Goal: Task Accomplishment & Management: Manage account settings

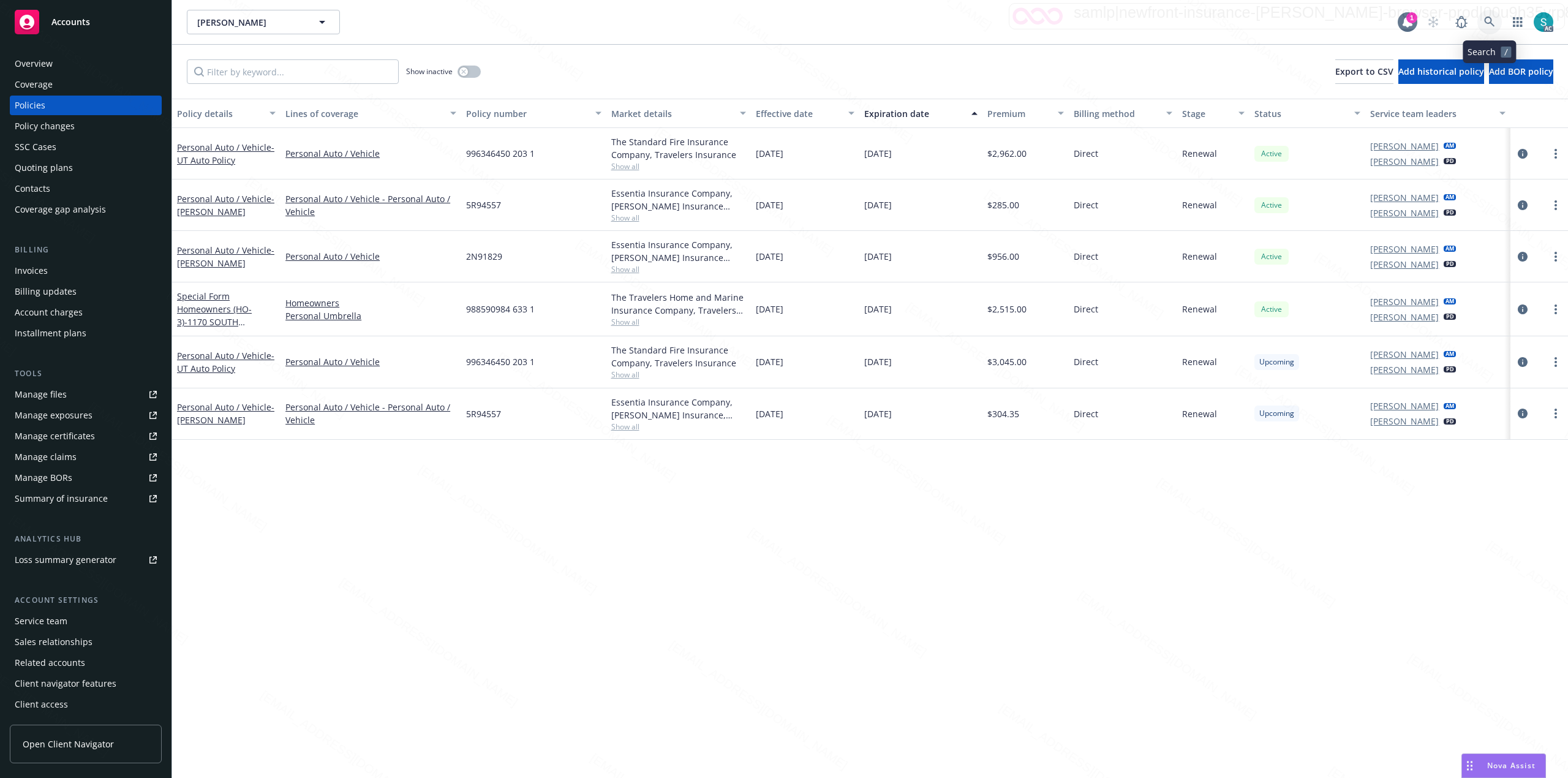
click at [1495, 23] on link at bounding box center [1489, 22] width 24 height 24
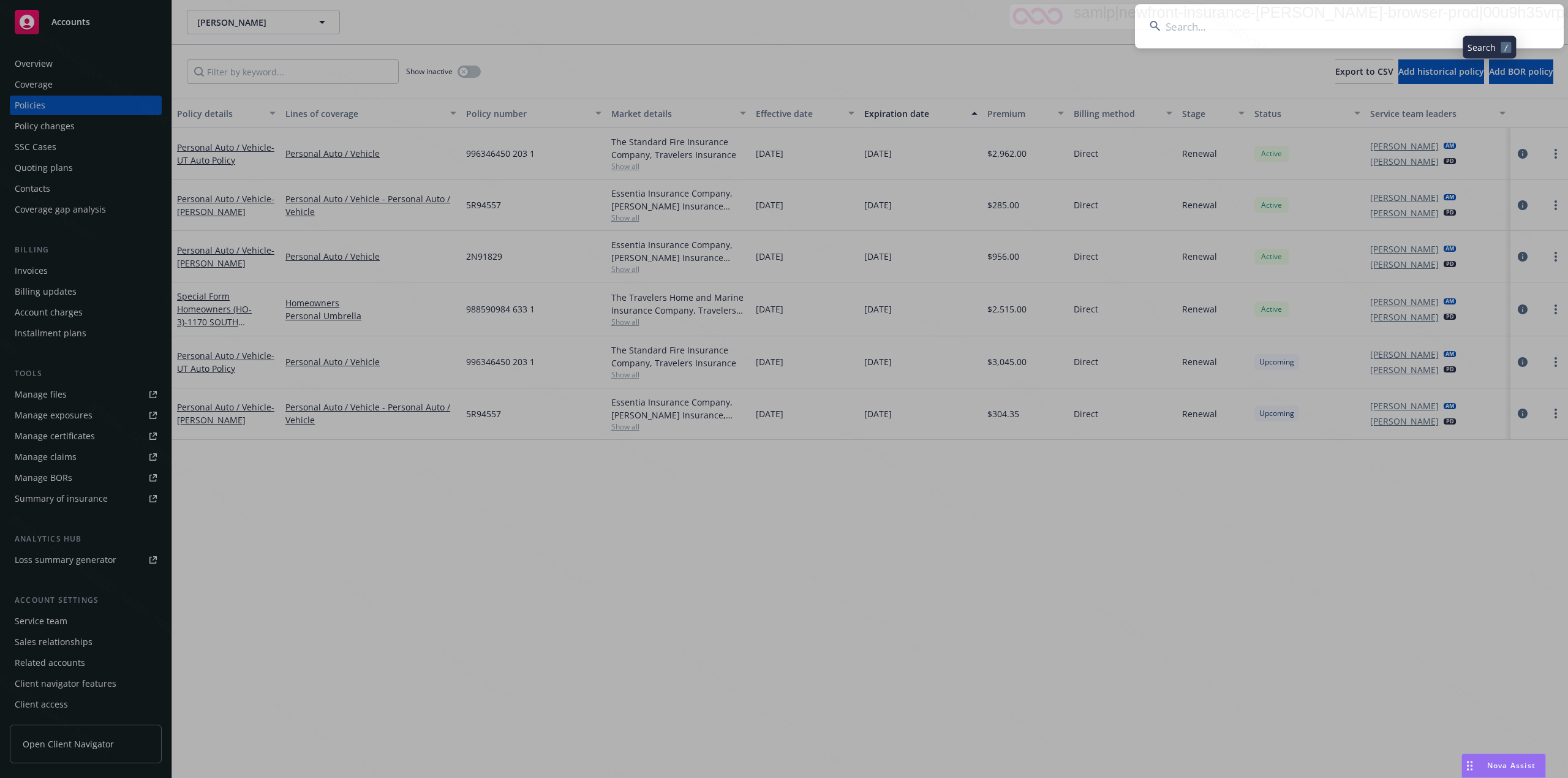
click at [1260, 27] on input at bounding box center [1349, 26] width 429 height 44
type input "[PERSON_NAME]"
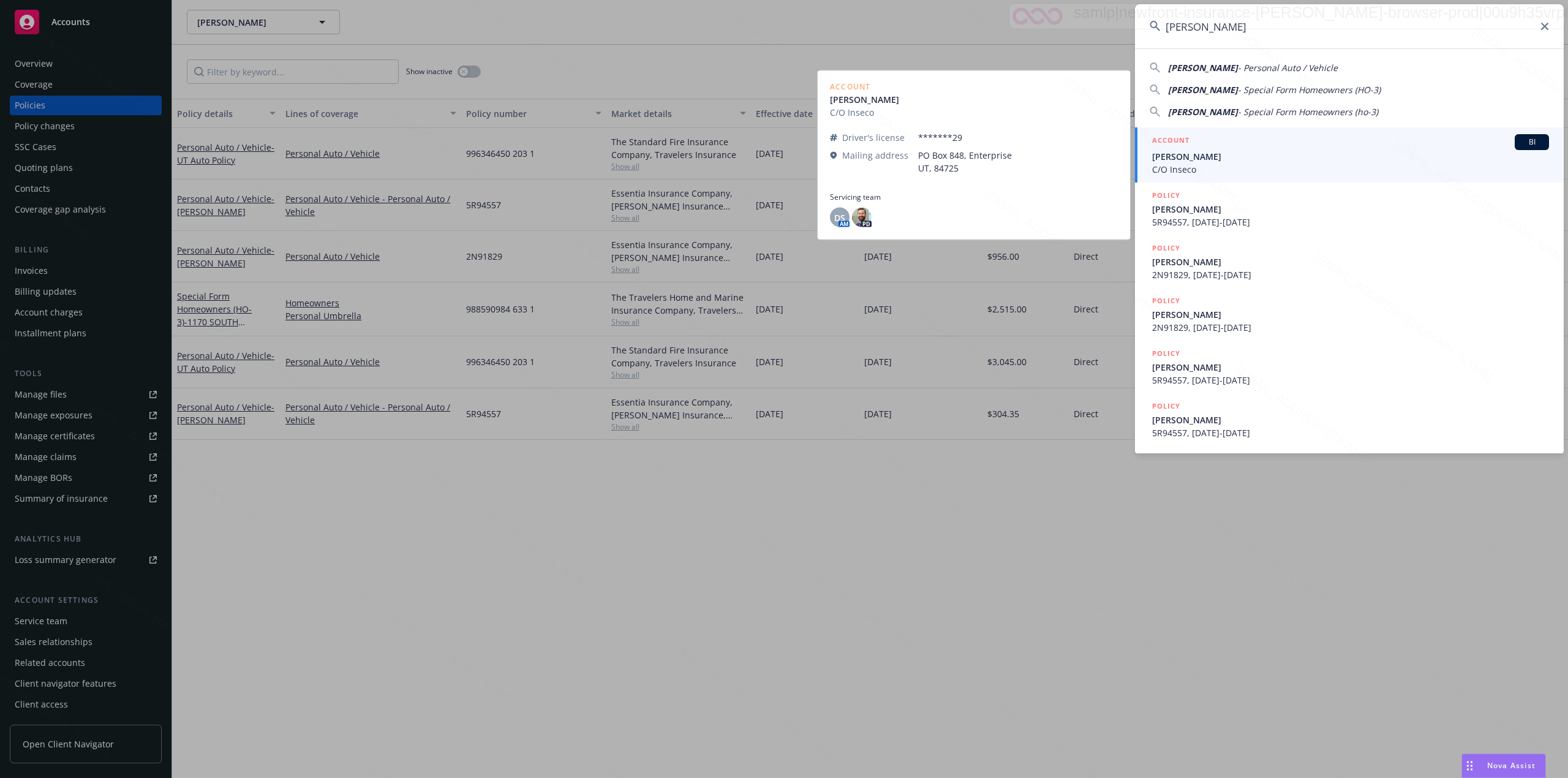
click at [1209, 163] on span "C/O Inseco" at bounding box center [1351, 169] width 397 height 13
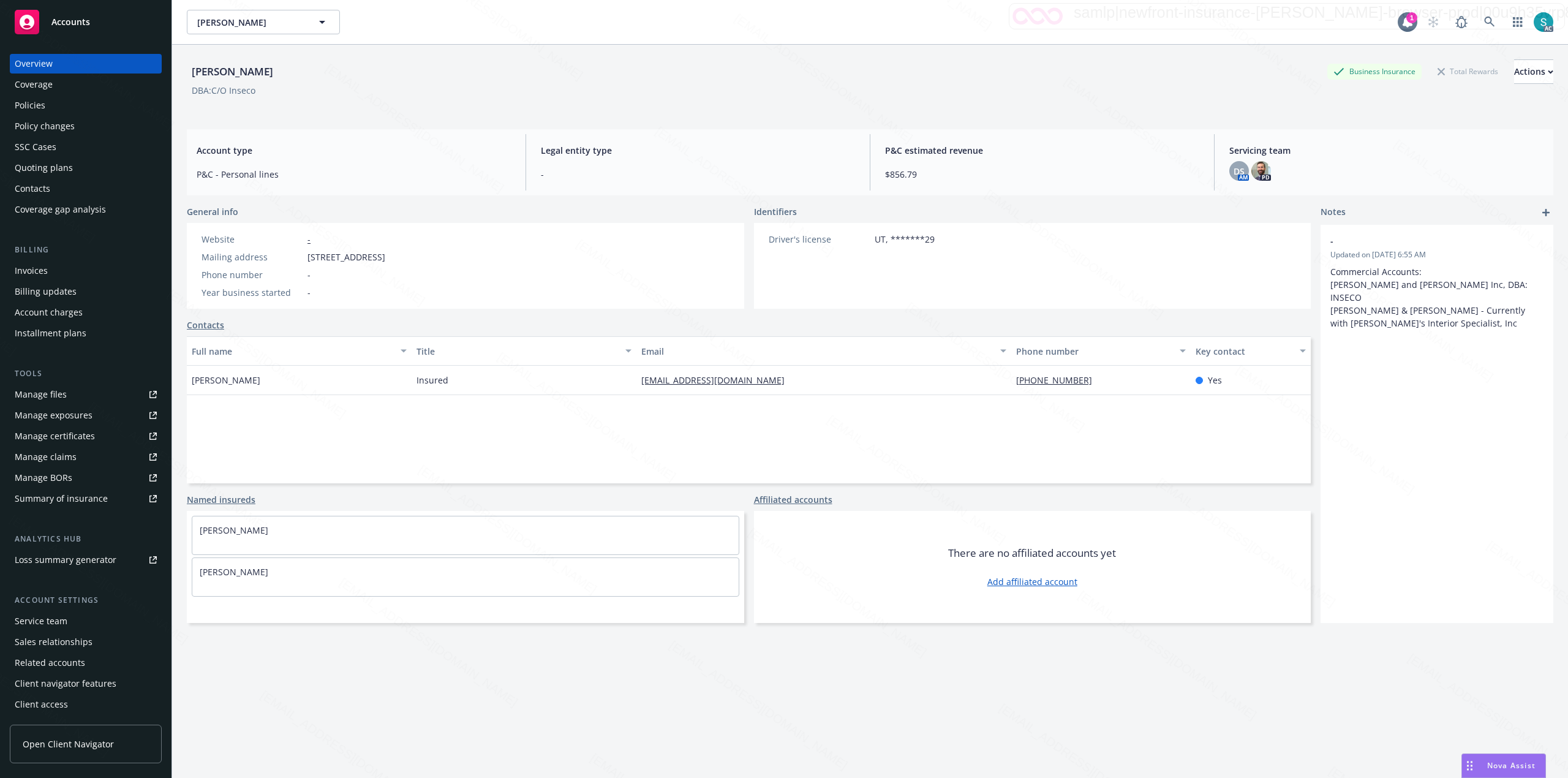
click at [863, 21] on div "[PERSON_NAME] E [PERSON_NAME]" at bounding box center [792, 22] width 1211 height 24
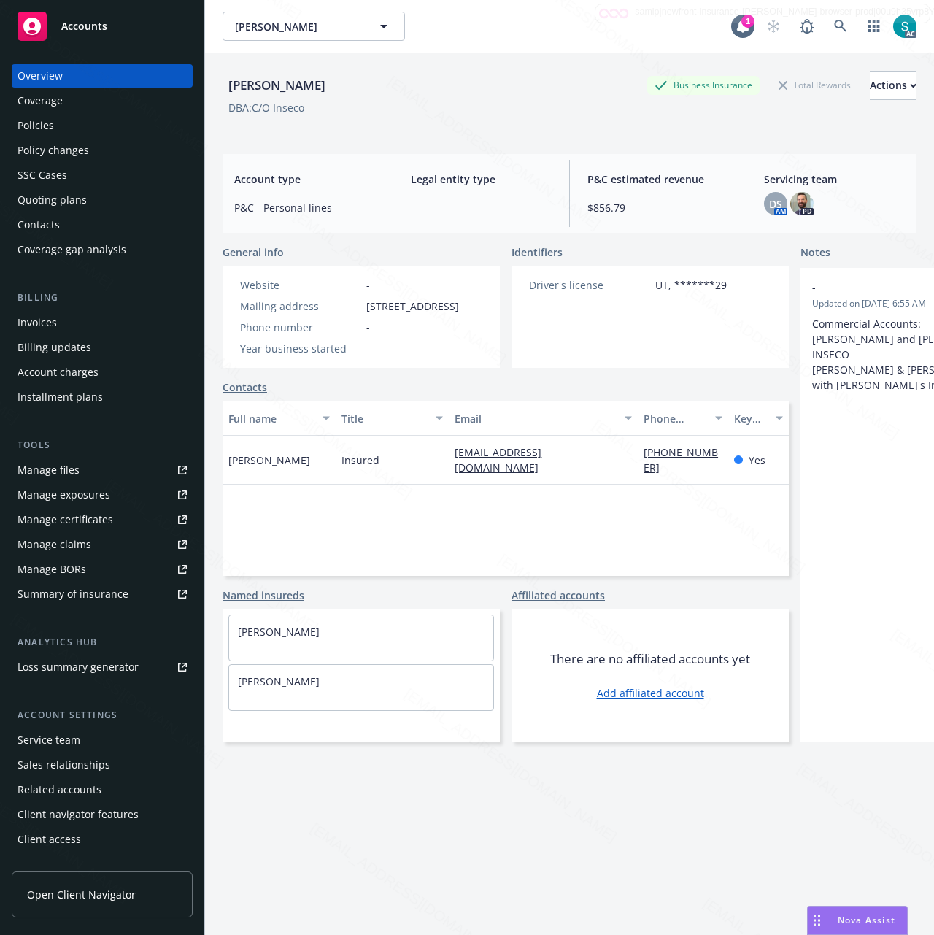
click at [460, 65] on div "[PERSON_NAME] E Business Insurance Total Rewards Actions DBA: C/O Inseco" at bounding box center [570, 97] width 694 height 89
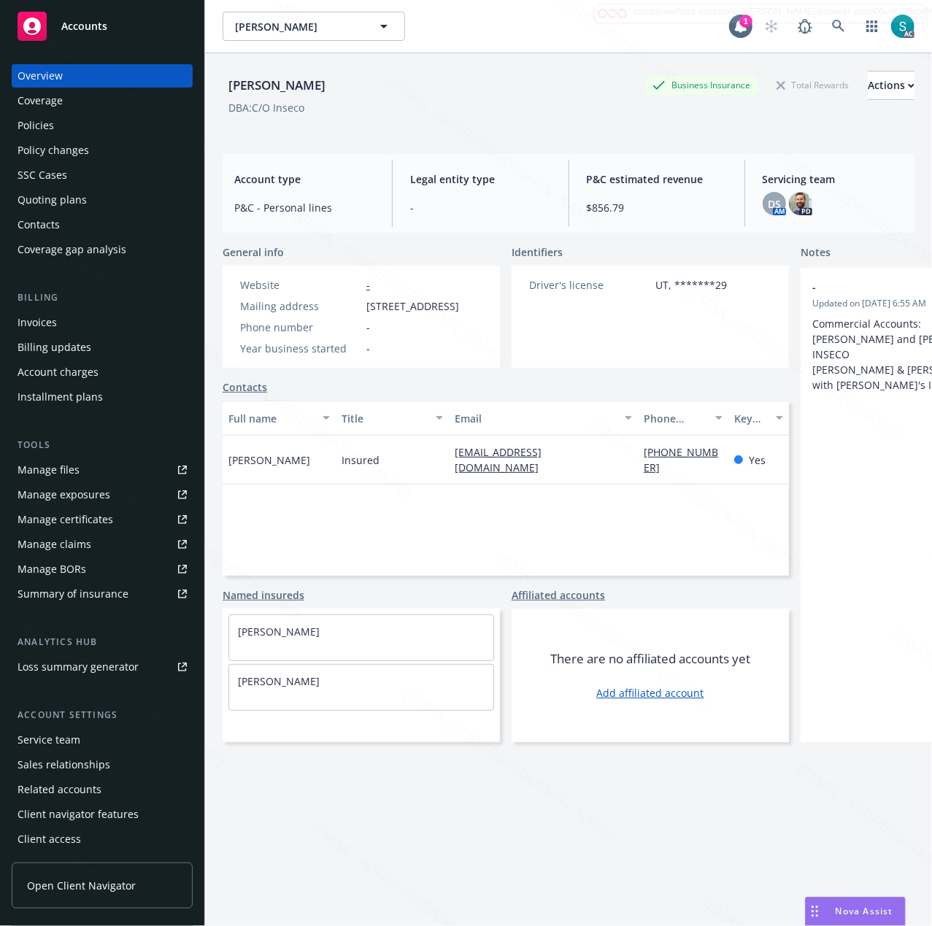
click at [42, 126] on div "Policies" at bounding box center [36, 125] width 36 height 23
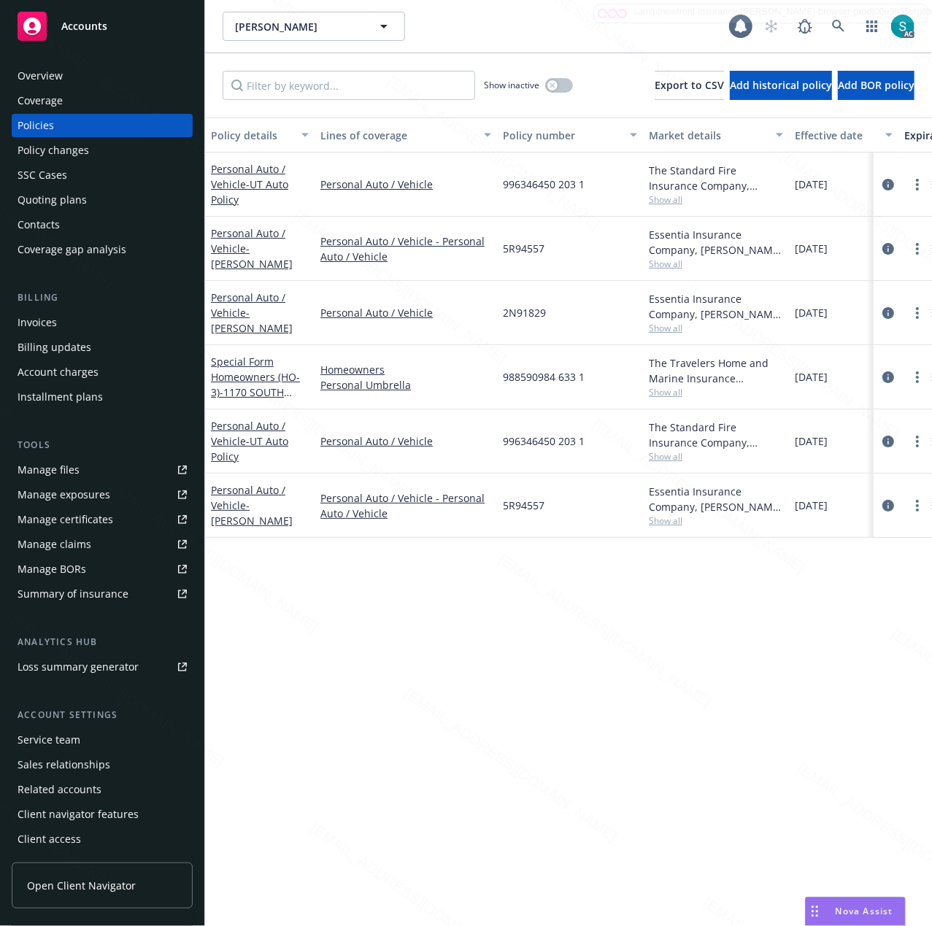
click at [42, 126] on div "Policies" at bounding box center [36, 125] width 36 height 23
click at [273, 502] on span "- [PERSON_NAME]" at bounding box center [252, 512] width 82 height 29
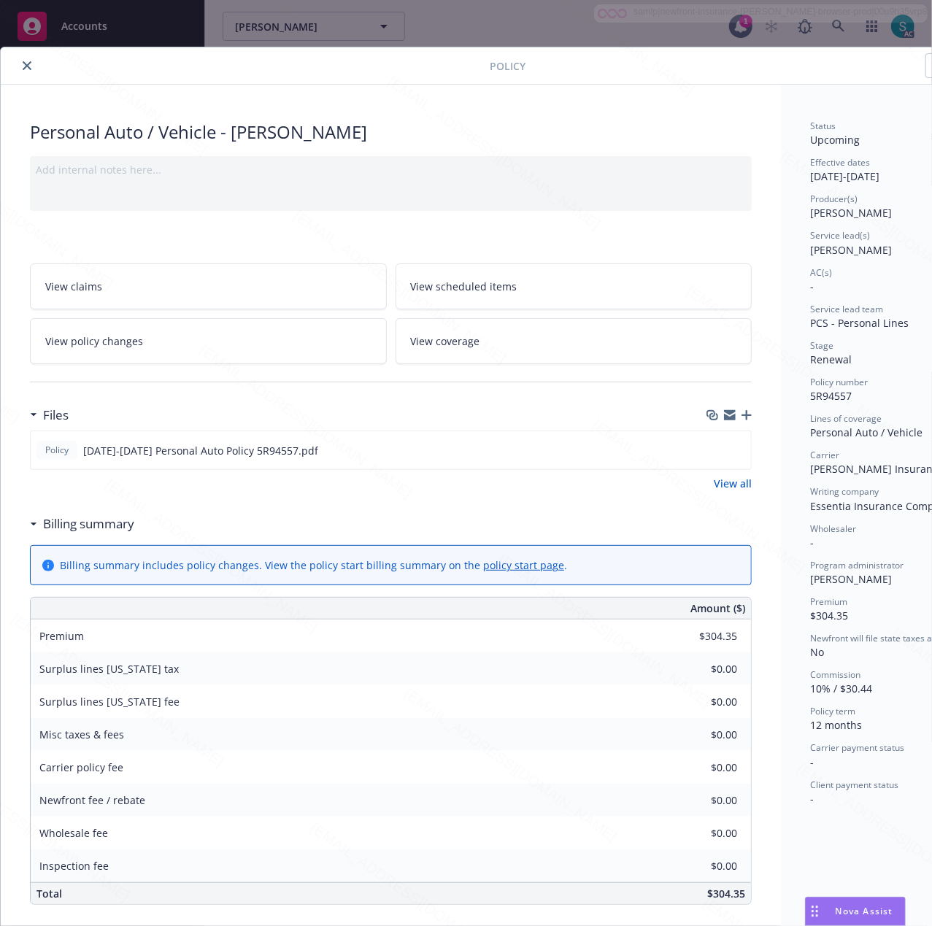
click at [594, 283] on link "View scheduled items" at bounding box center [574, 286] width 357 height 46
click at [523, 283] on link "View scheduled items" at bounding box center [574, 286] width 357 height 46
click at [445, 274] on link "View scheduled items" at bounding box center [574, 286] width 357 height 46
click at [771, 337] on div "Personal Auto / Vehicle - [PERSON_NAME] Add internal notes here... View claims …" at bounding box center [391, 709] width 780 height 1249
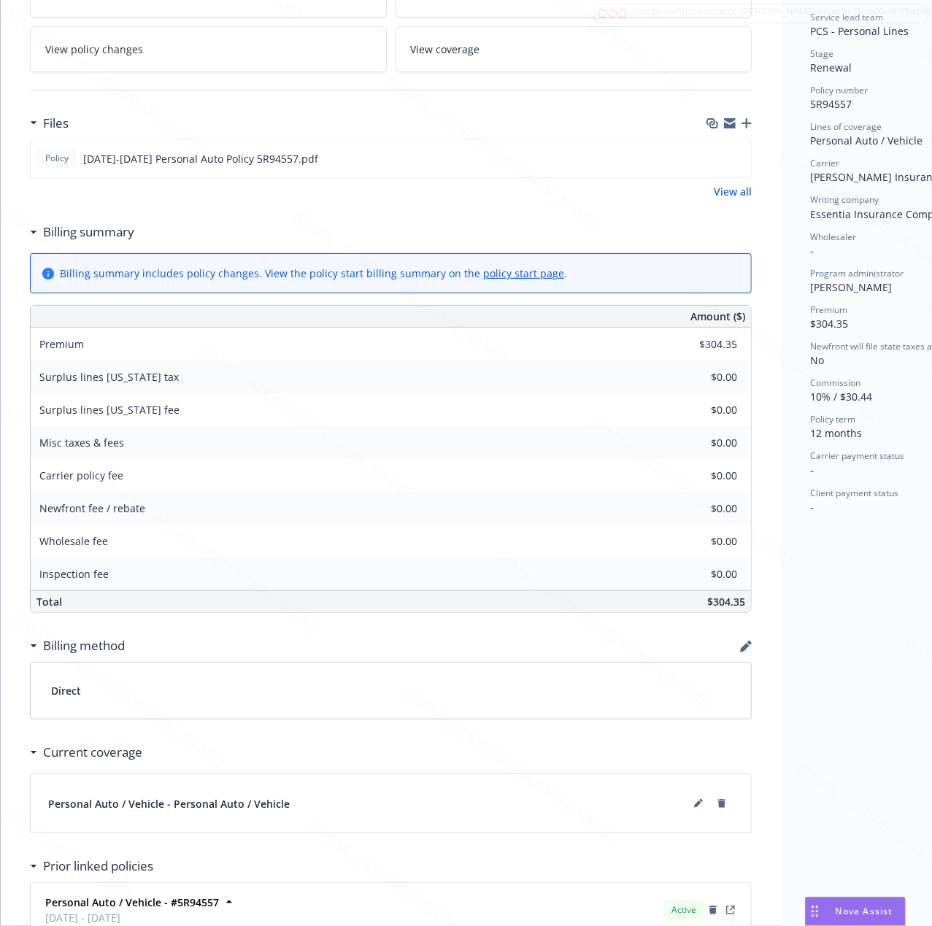
scroll to position [474, 0]
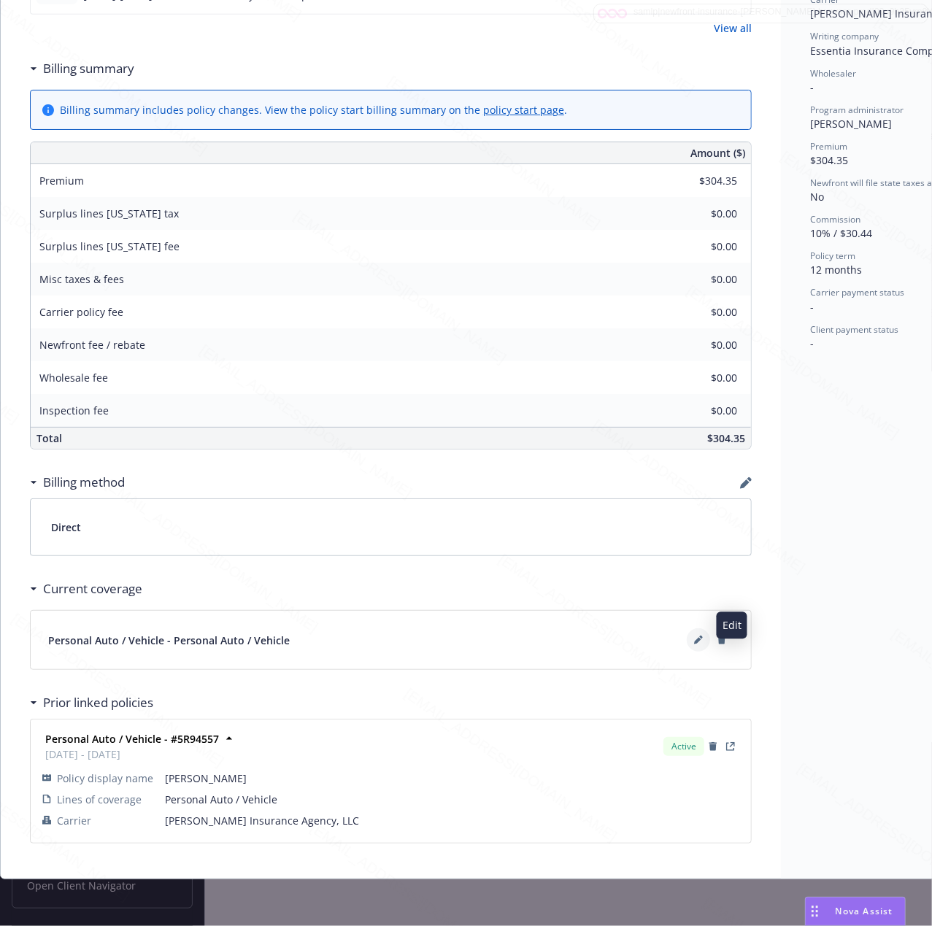
click at [695, 638] on icon at bounding box center [697, 641] width 7 height 7
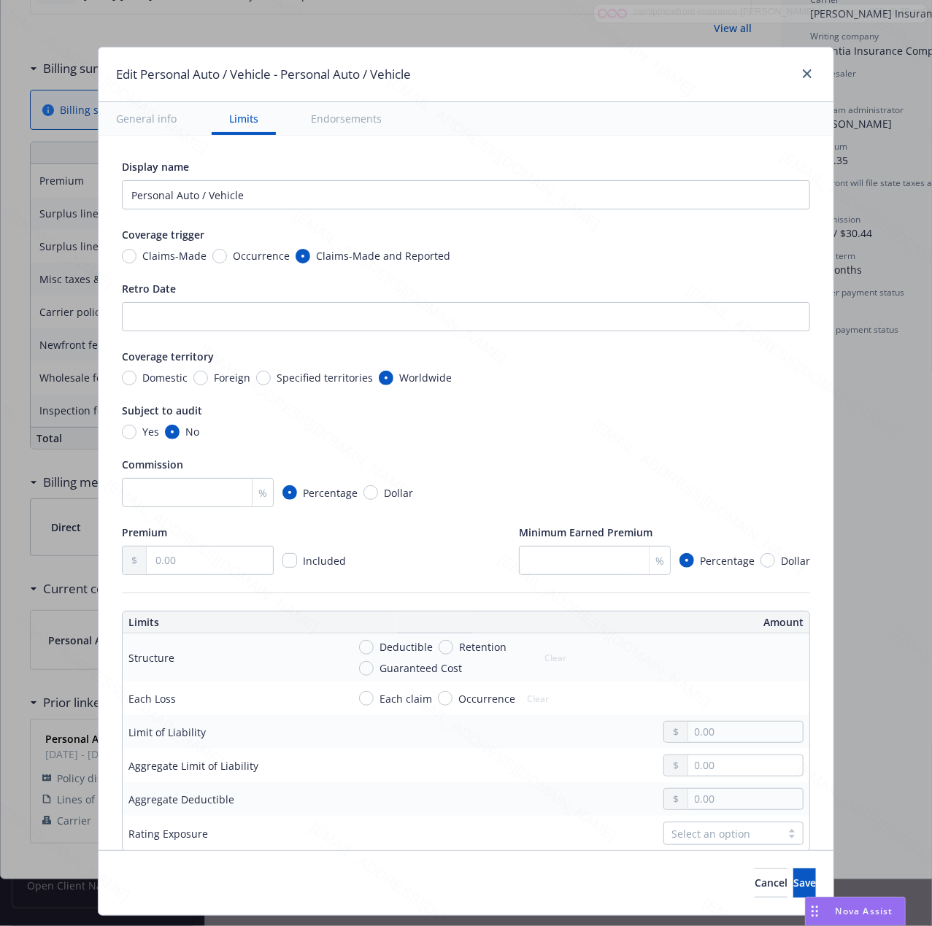
type textarea "x"
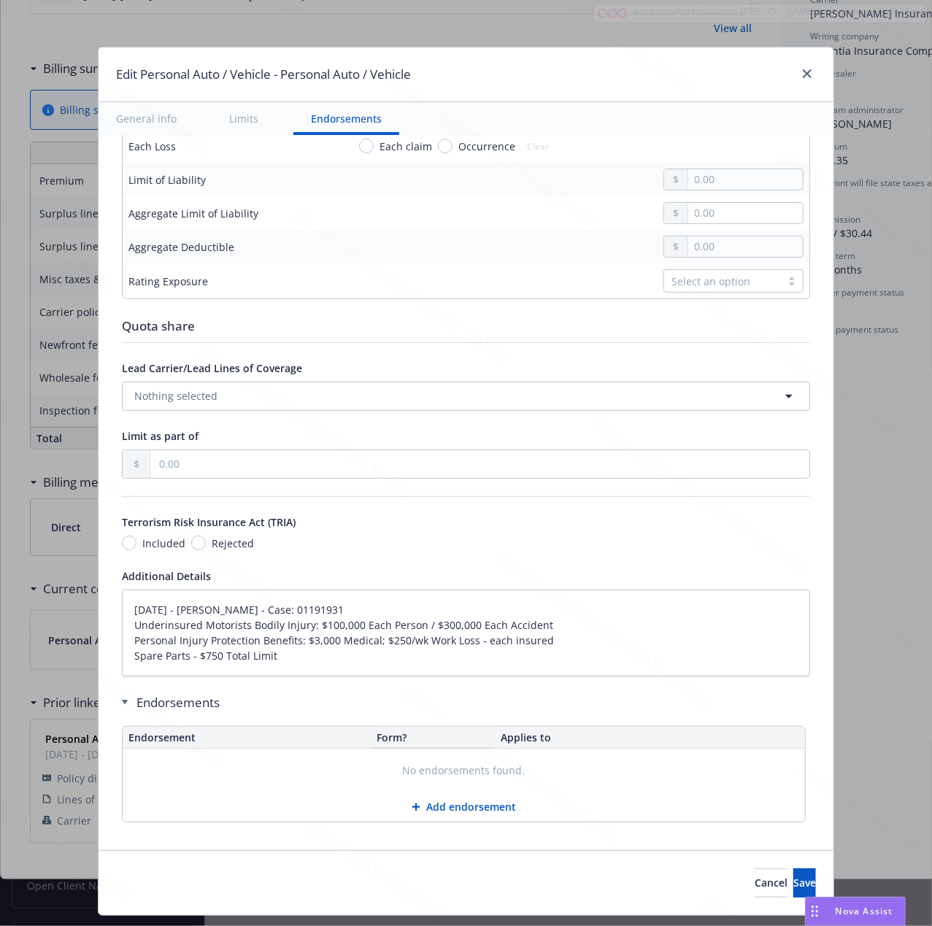
scroll to position [569, 0]
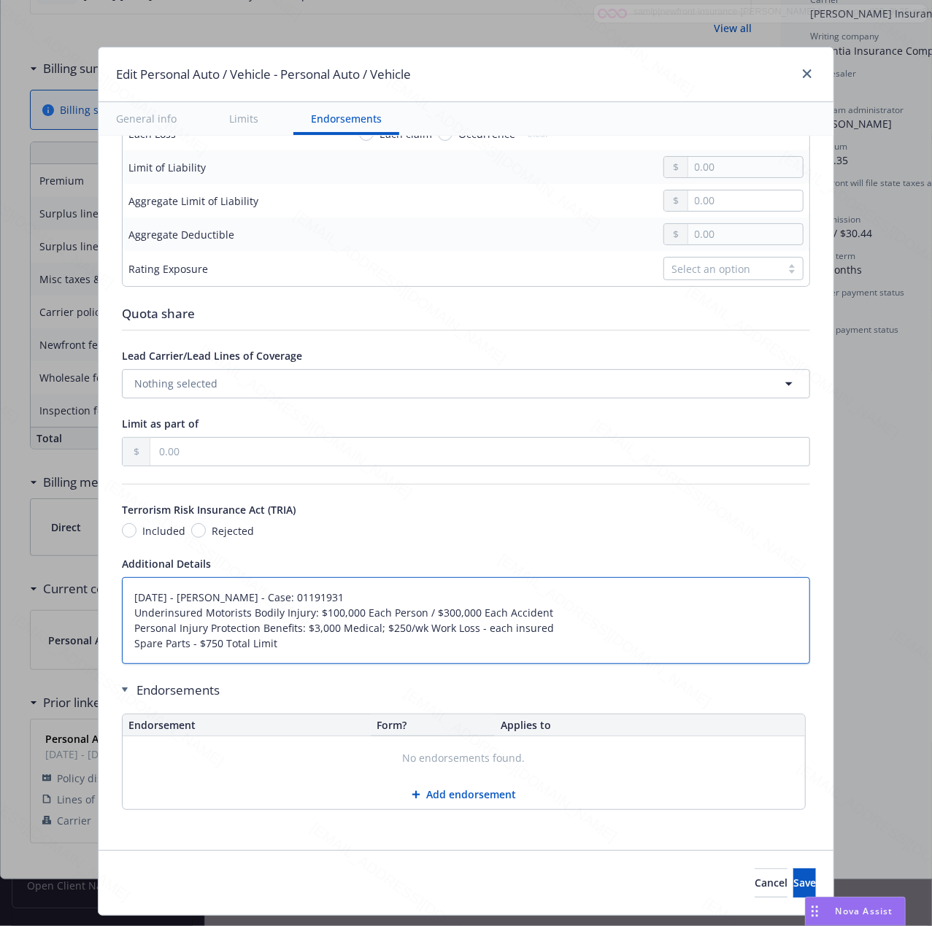
click at [315, 650] on textarea "[DATE] - [PERSON_NAME] - Case: 01191931 Underinsured Motorists Bodily Injury: $…" at bounding box center [466, 620] width 688 height 87
drag, startPoint x: 301, startPoint y: 646, endPoint x: 103, endPoint y: 575, distance: 210.8
click at [103, 575] on div "Display name Personal Auto / Vehicle Coverage trigger Claims-Made Occurrence Cl…" at bounding box center [466, 210] width 735 height 1279
paste textarea "Bodily Injury Liability: $100,000 Each Person / $300,000 Each Accident Property…"
type textarea "Bodily Injury Liability: $100,000 Each Person / $300,000 Each Accident Property…"
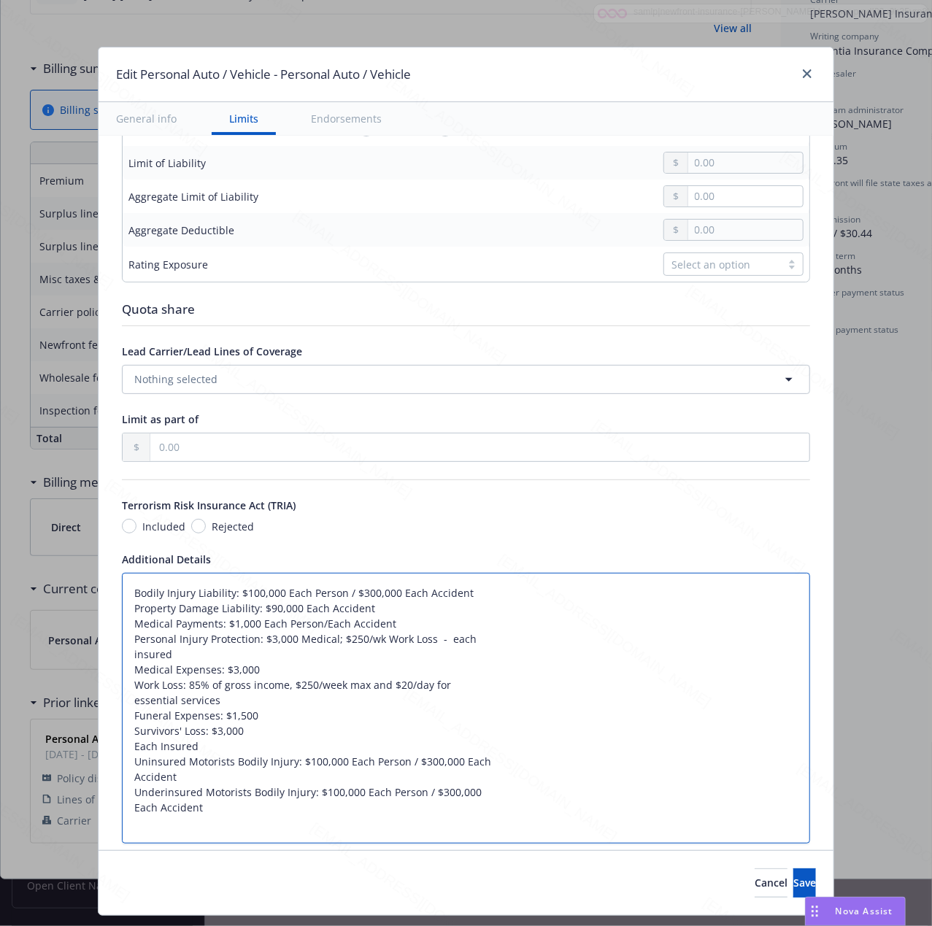
click at [274, 657] on textarea "Bodily Injury Liability: $100,000 Each Person / $300,000 Each Accident Property…" at bounding box center [466, 708] width 688 height 271
type textarea "x"
type textarea "Bodily Injury Liability: $100,000 Each Person / $300,000 Each Accident Property…"
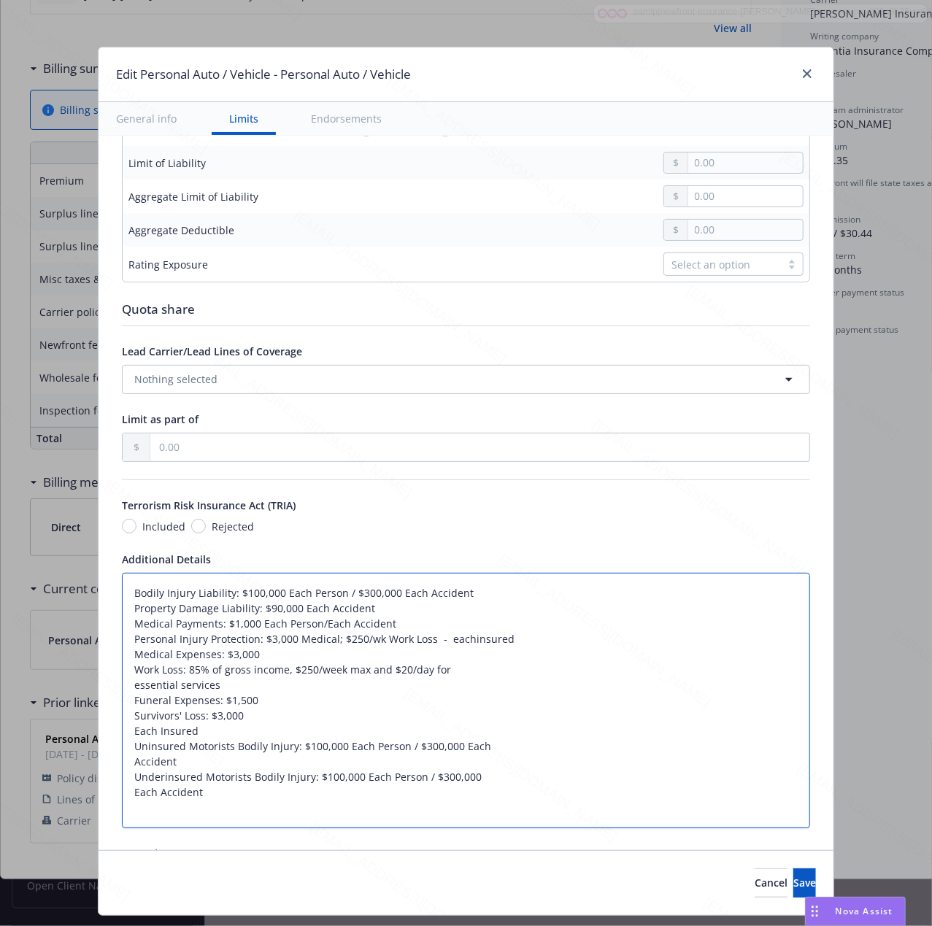
type textarea "x"
type textarea "Bodily Injury Liability: $100,000 Each Person / $300,000 Each Accident Property…"
click at [231, 739] on textarea "Bodily Injury Liability: $100,000 Each Person / $300,000 Each Accident Property…" at bounding box center [466, 700] width 688 height 255
type textarea "x"
type textarea "Bodily Injury Liability: $100,000 Each Person / $300,000 Each Accident Property…"
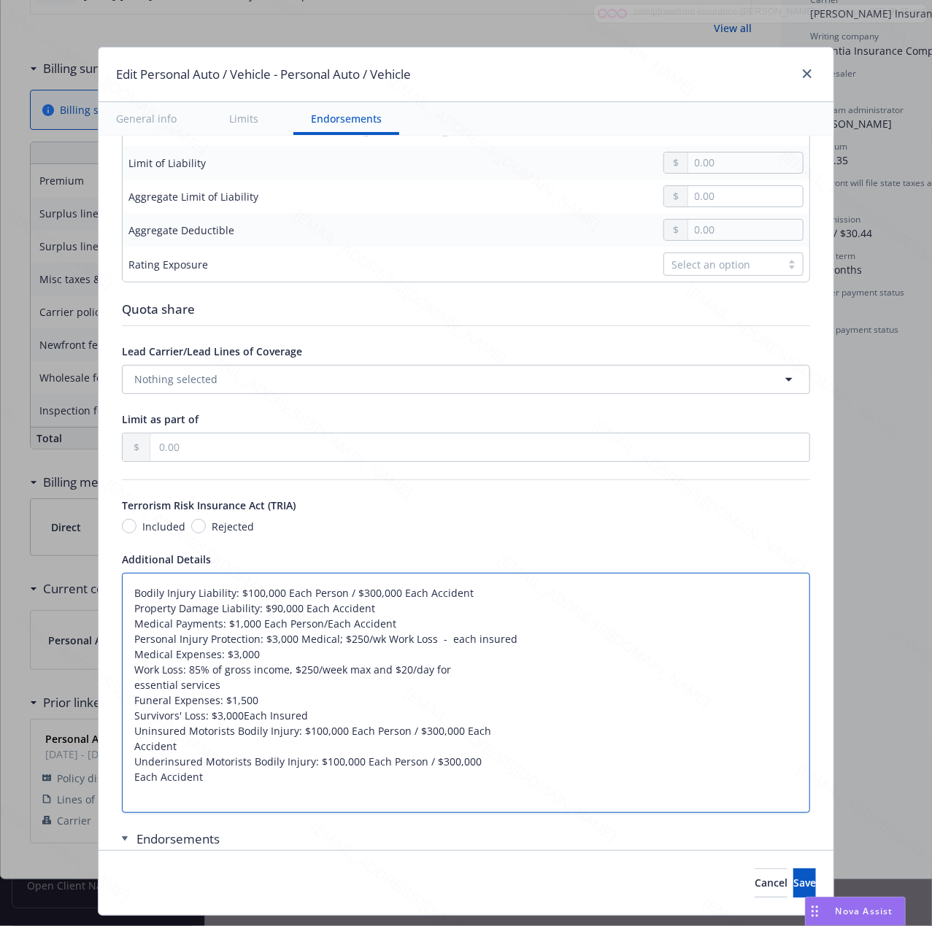
type textarea "x"
type textarea "Bodily Injury Liability: $100,000 Each Person / $300,000 Each Accident Property…"
click at [258, 701] on textarea "Bodily Injury Liability: $100,000 Each Person / $300,000 Each Accident Property…" at bounding box center [466, 693] width 688 height 240
type textarea "x"
type textarea "Bodily Injury Liability: $100,000 Each Person / $300,000 Each Accident Property…"
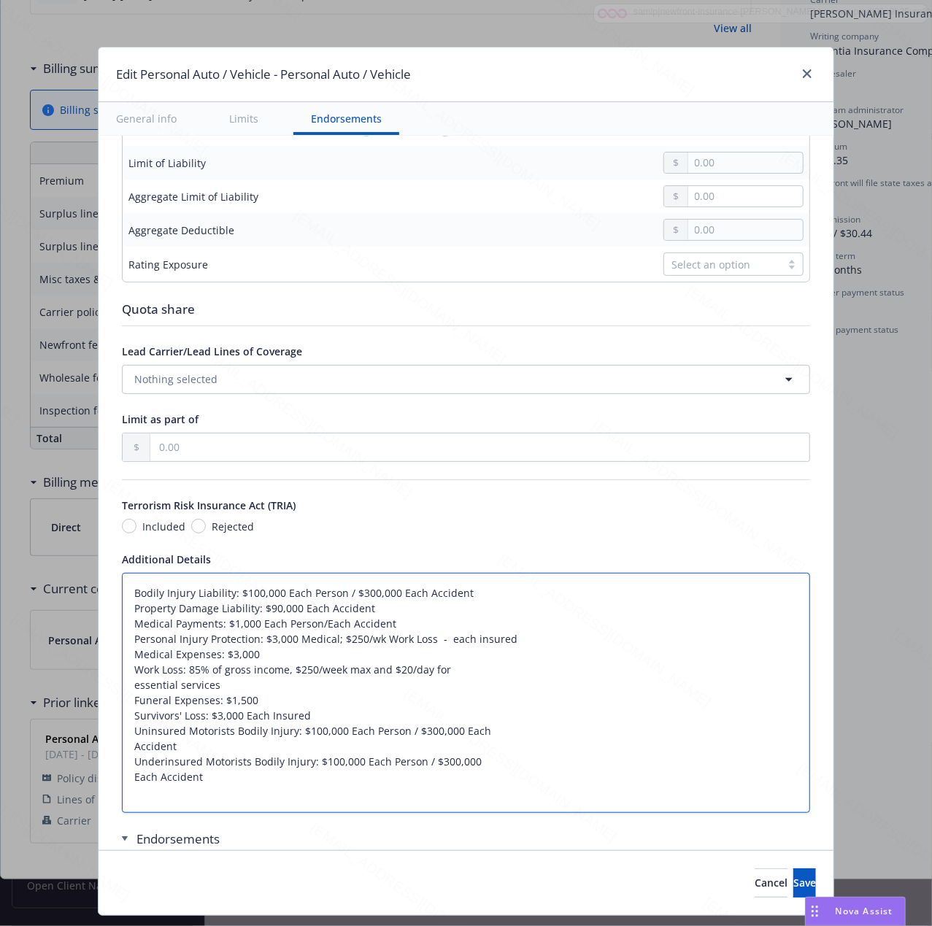
paste textarea "Each Insured"
type textarea "x"
type textarea "Bodily Injury Liability: $100,000 Each Person / $300,000 Each Accident Property…"
click at [245, 686] on textarea "Bodily Injury Liability: $100,000 Each Person / $300,000 Each Accident Property…" at bounding box center [466, 693] width 688 height 240
type textarea "x"
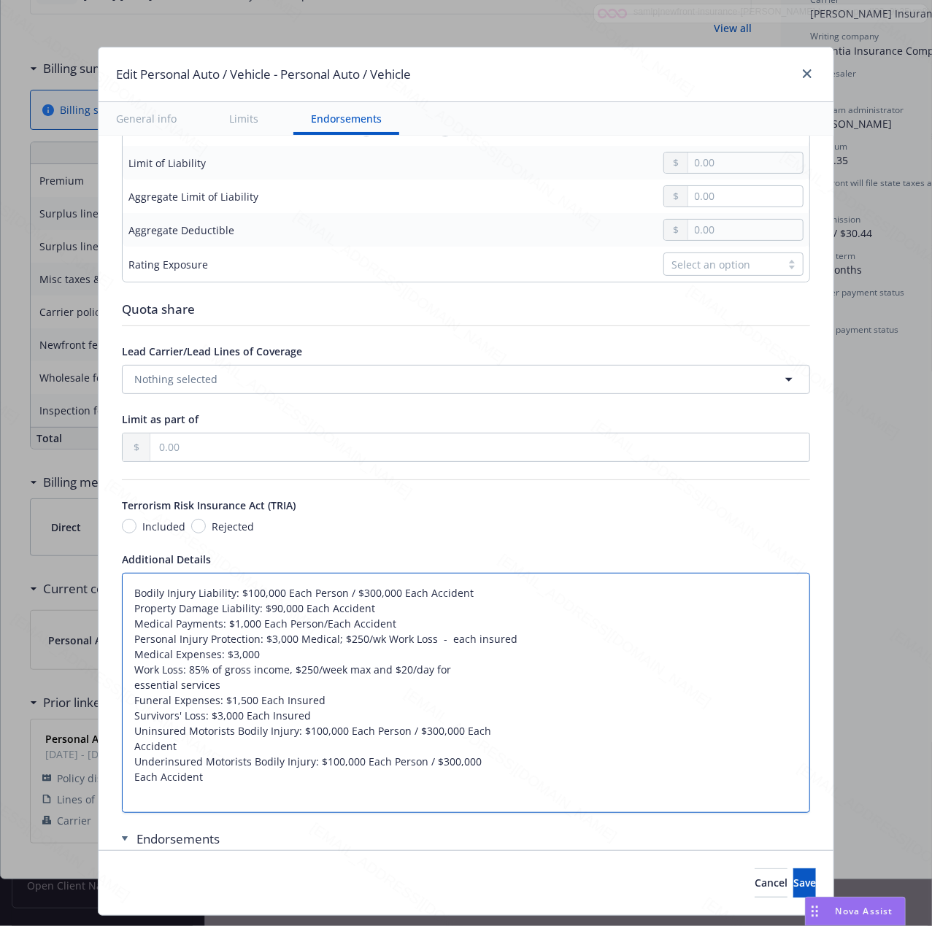
type textarea "Bodily Injury Liability: $100,000 Each Person / $300,000 Each Accident Property…"
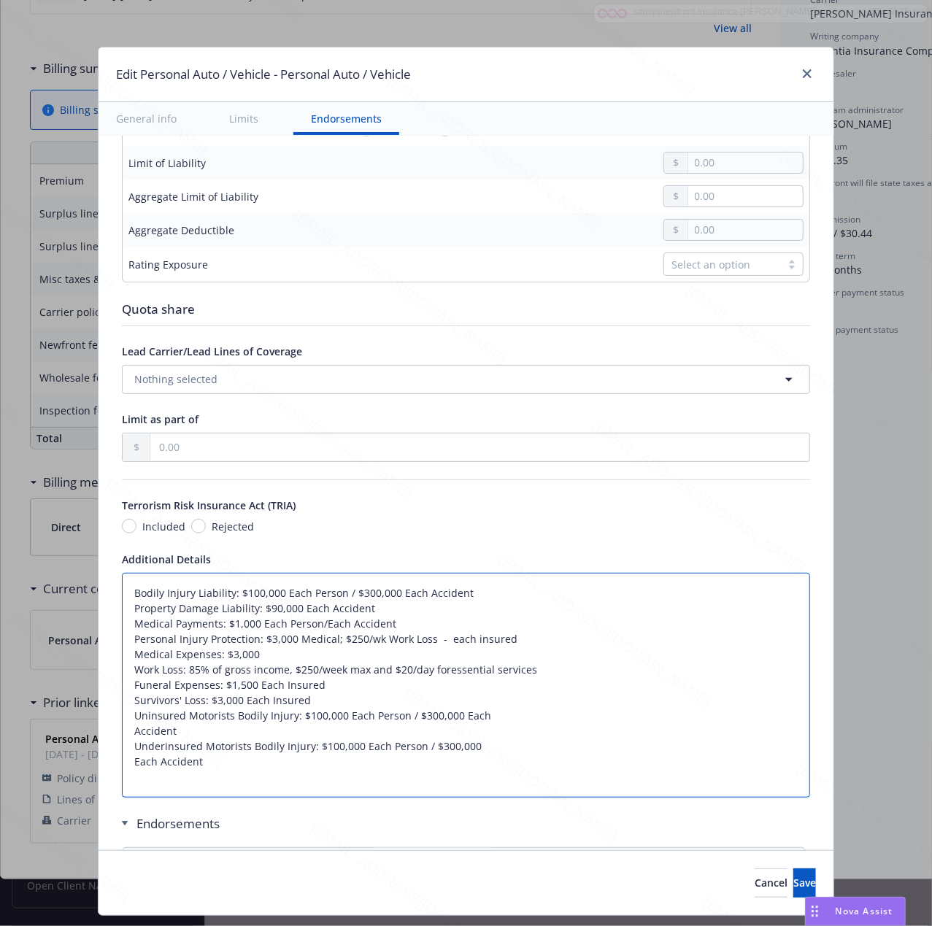
type textarea "x"
type textarea "Bodily Injury Liability: $100,000 Each Person / $300,000 Each Accident Property…"
click at [266, 736] on textarea "Bodily Injury Liability: $100,000 Each Person / $300,000 Each Accident Property…" at bounding box center [466, 685] width 688 height 225
type textarea "x"
type textarea "Bodily Injury Liability: $100,000 Each Person / $300,000 Each Accident Property…"
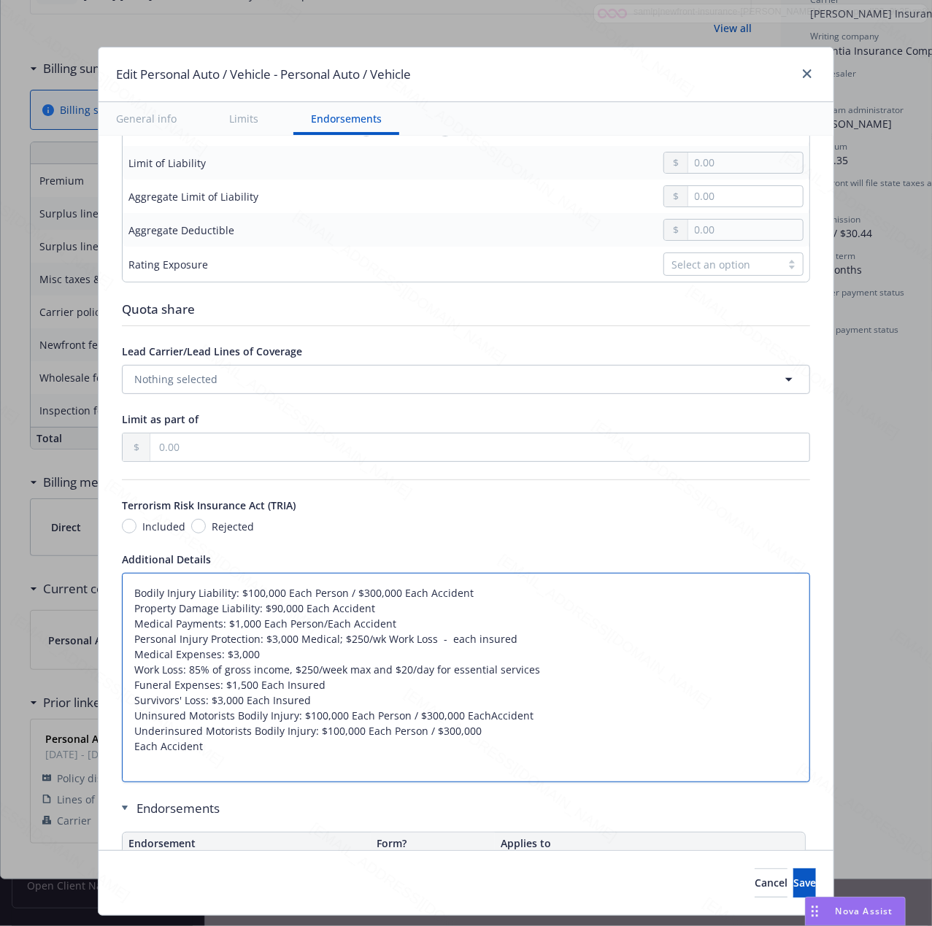
type textarea "x"
type textarea "Bodily Injury Liability: $100,000 Each Person / $300,000 Each Accident Property…"
type textarea "x"
type textarea "Bodily Injury Liability: $100,000 Each Person / $300,000 Each Accident Property…"
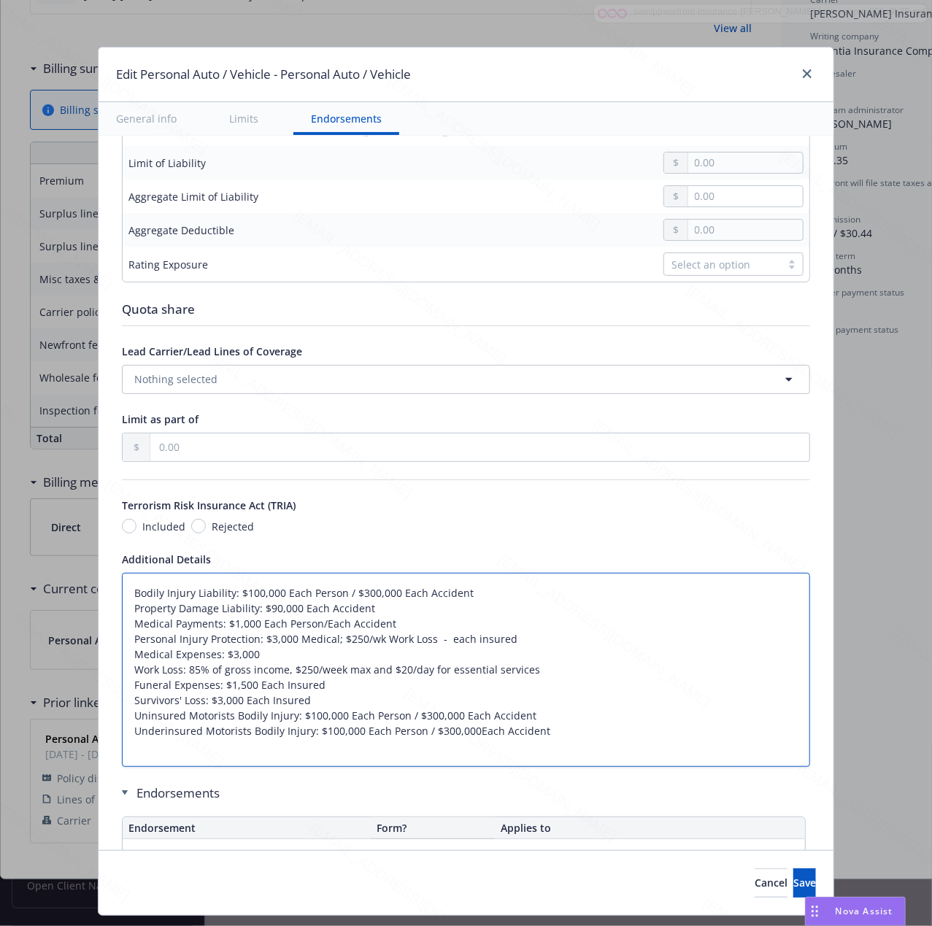
type textarea "x"
type textarea "Bodily Injury Liability: $100,000 Each Person / $300,000 Each Accident Property…"
click at [342, 701] on textarea "Bodily Injury Liability: $100,000 Each Person / $300,000 Each Accident Property…" at bounding box center [466, 670] width 688 height 194
type textarea "x"
type textarea "Bodily Injury Liability: $100,000 Each Person / $300,000 Each Accident Property…"
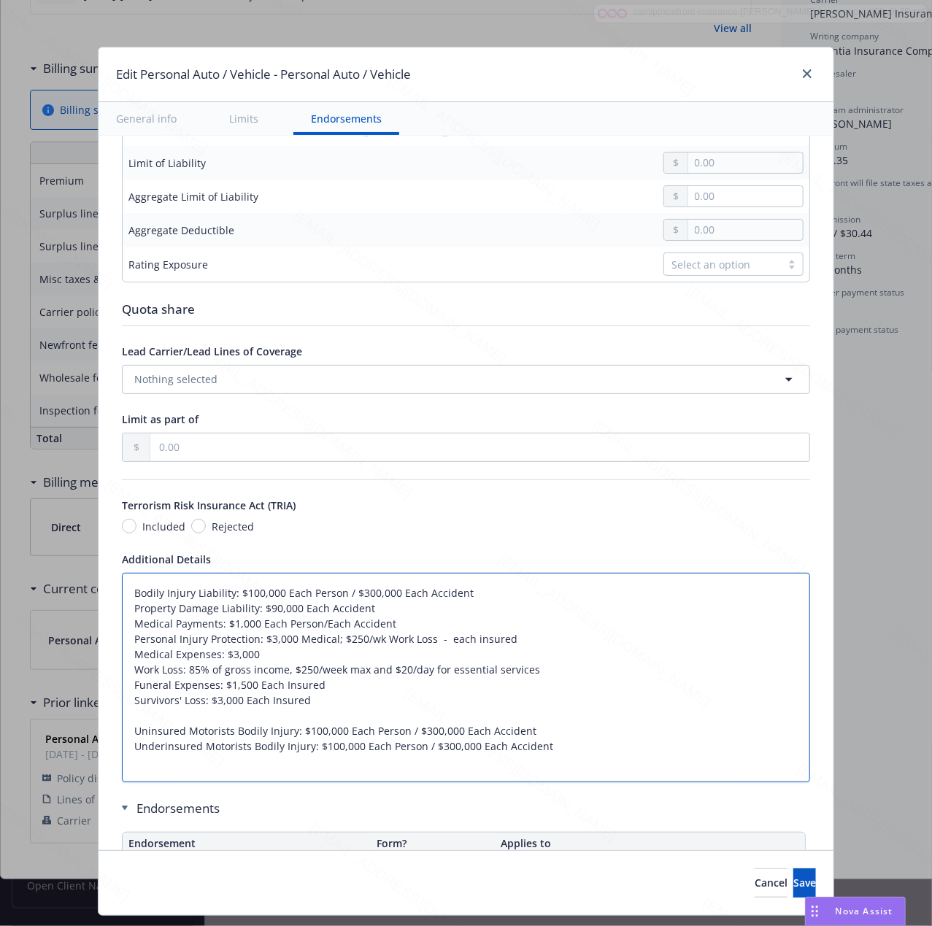
click at [427, 631] on textarea "Bodily Injury Liability: $100,000 Each Person / $300,000 Each Accident Property…" at bounding box center [466, 677] width 688 height 209
type textarea "x"
type textarea "Bodily Injury Liability: $100,000 Each Person / $300,000 Each Accident Property…"
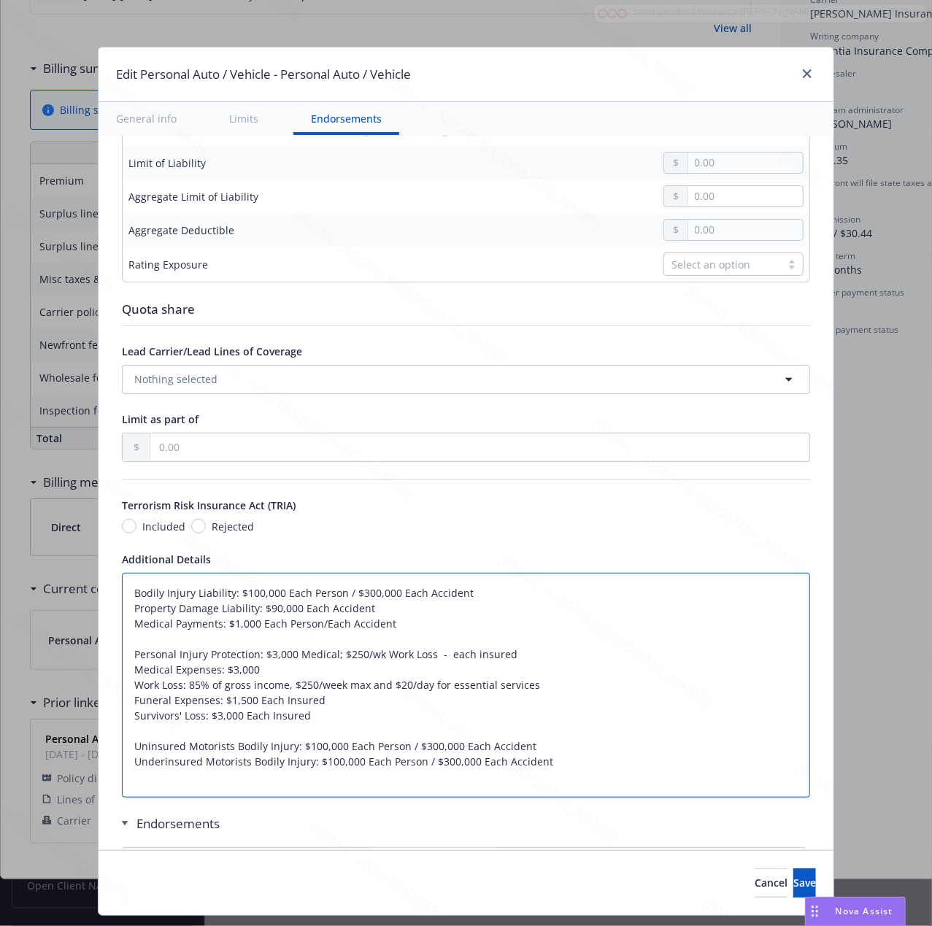
click at [612, 779] on textarea "Bodily Injury Liability: $100,000 Each Person / $300,000 Each Accident Property…" at bounding box center [466, 685] width 688 height 225
type textarea "x"
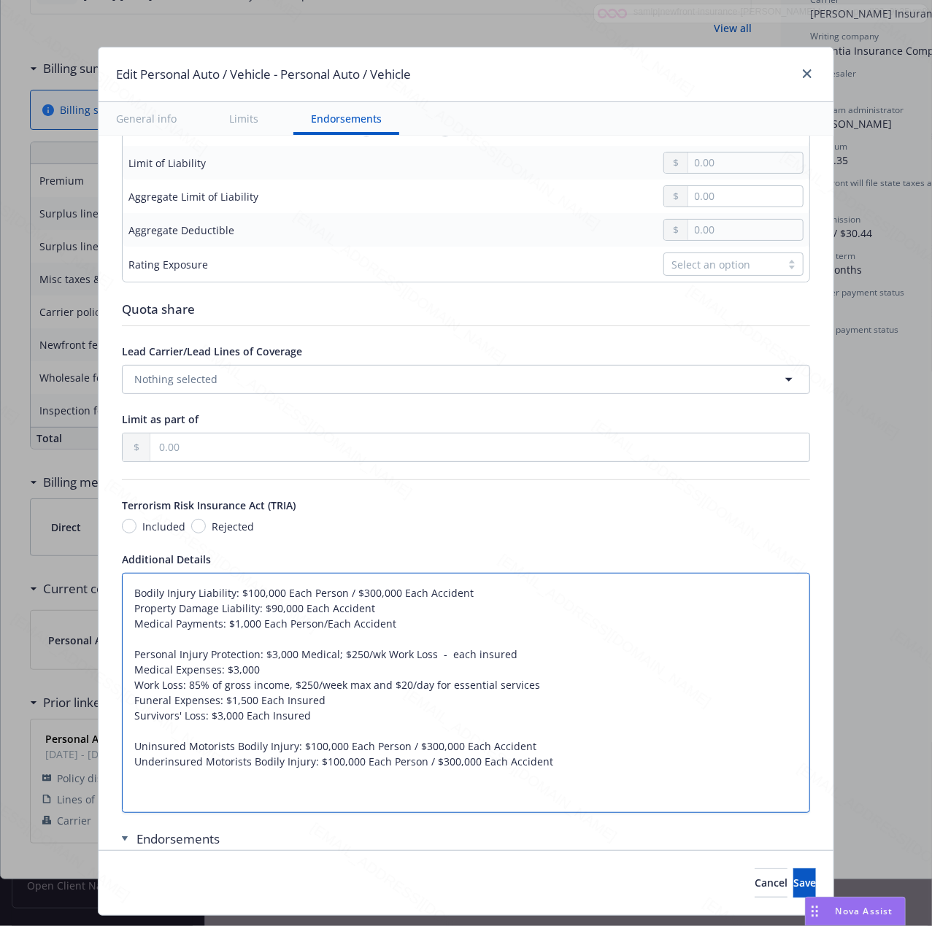
paste textarea "Coverage for Damage to your Auto(s) Other Than Collision Collision Spare Parts …"
type textarea "Bodily Injury Liability: $100,000 Each Person / $300,000 Each Accident Property…"
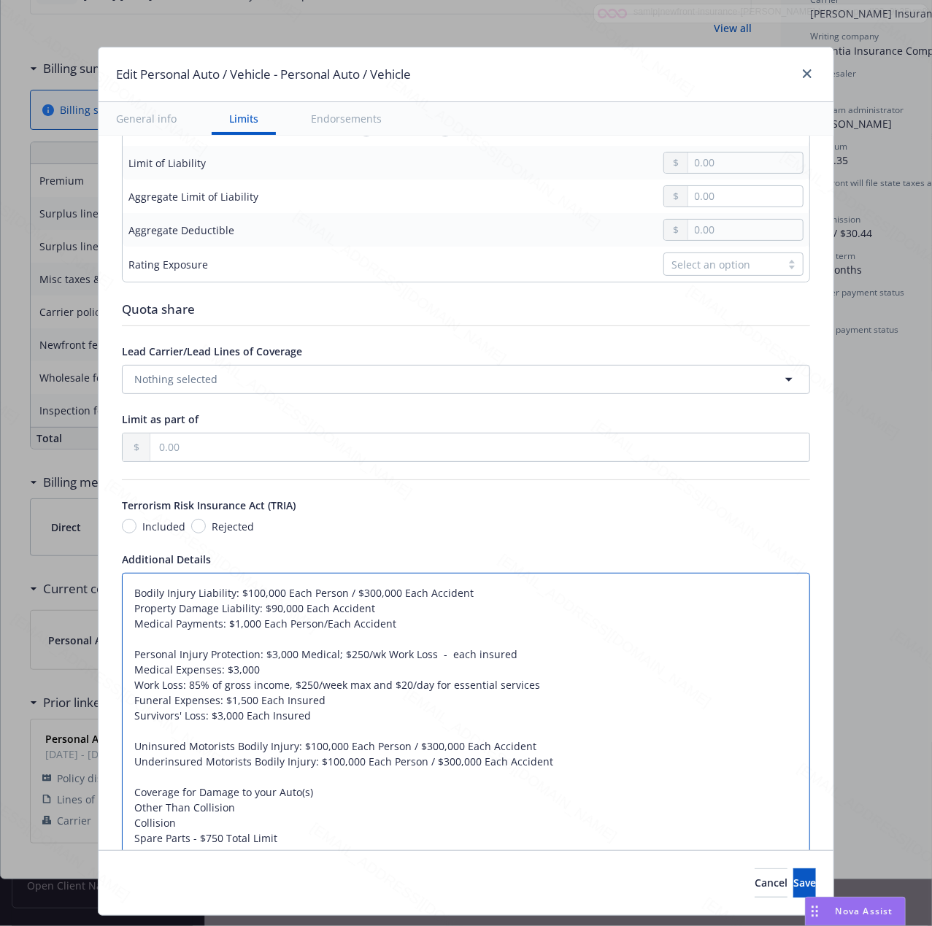
scroll to position [768, 0]
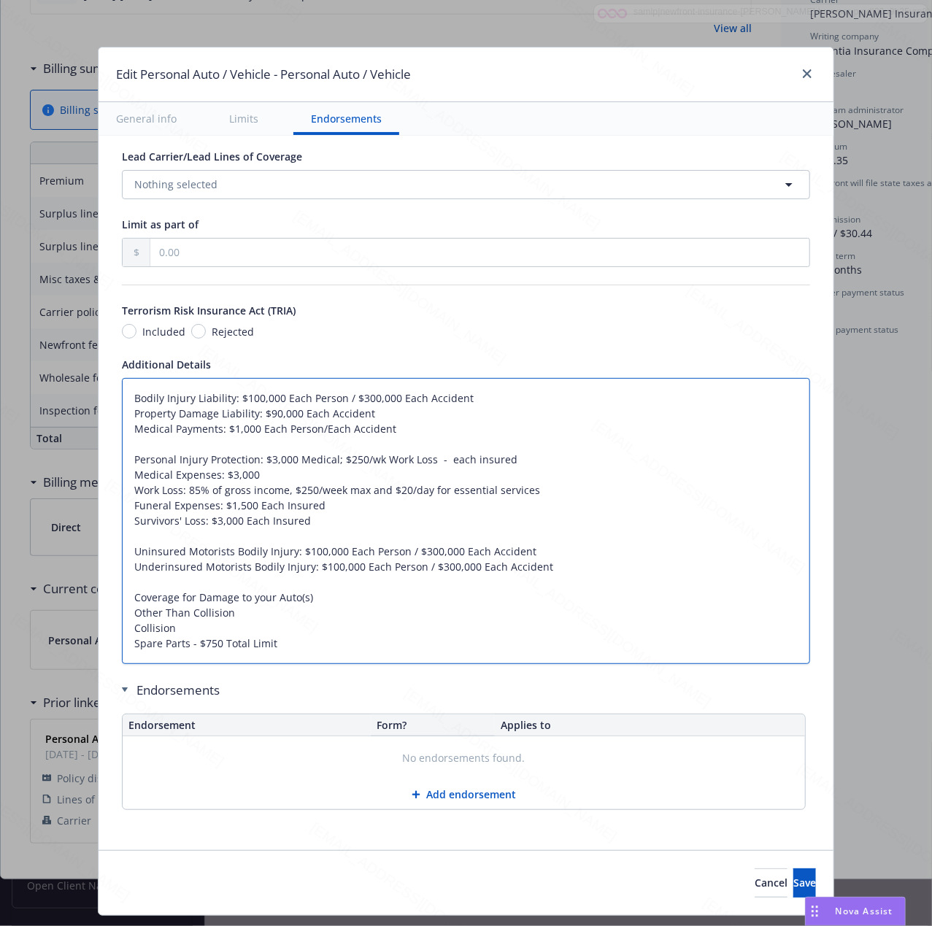
click at [296, 615] on textarea "Bodily Injury Liability: $100,000 Each Person / $300,000 Each Accident Property…" at bounding box center [466, 521] width 688 height 286
type textarea "x"
type textarea "Bodily Injury Liability: $100,000 Each Person / $300,000 Each Accident Property…"
type textarea "x"
paste textarea "1000"
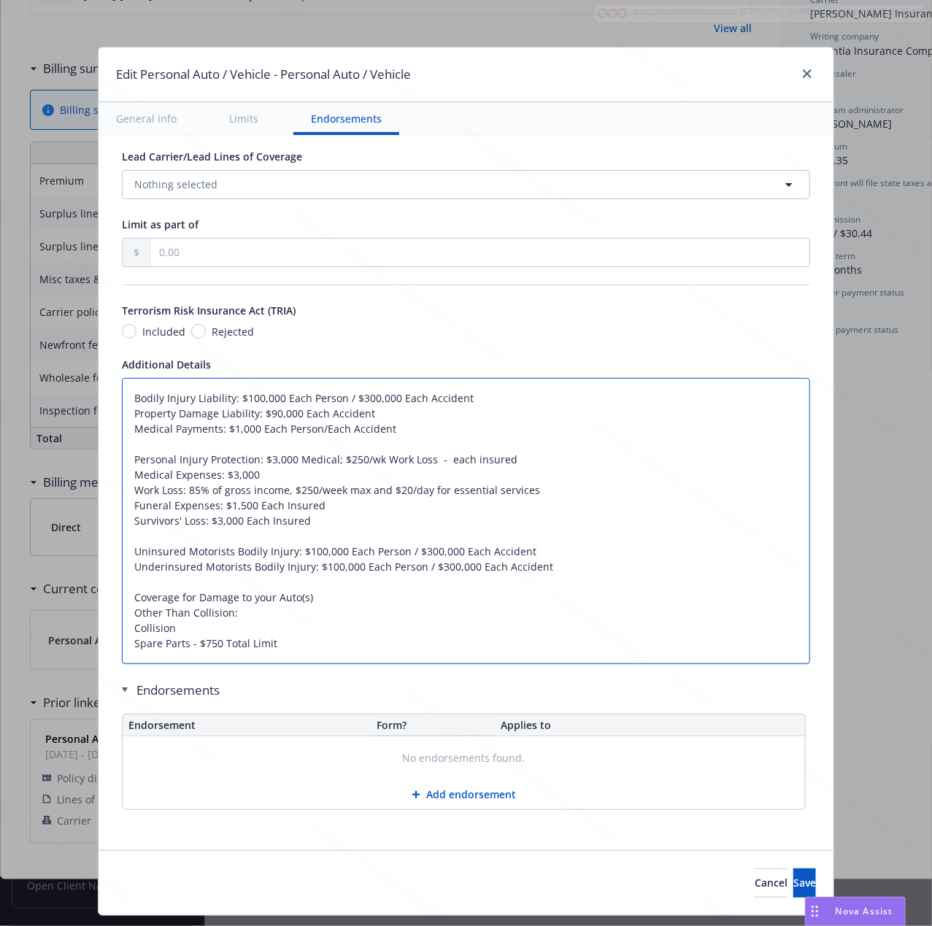
type textarea "Bodily Injury Liability: $100,000 Each Person / $300,000 Each Accident Property…"
click at [226, 615] on textarea "Bodily Injury Liability: $100,000 Each Person / $300,000 Each Accident Property…" at bounding box center [466, 521] width 688 height 286
type textarea "x"
type textarea "Bodily Injury Liability: $100,000 Each Person / $300,000 Each Accident Property…"
click at [237, 617] on textarea "Bodily Injury Liability: $100,000 Each Person / $300,000 Each Accident Property…" at bounding box center [466, 521] width 688 height 286
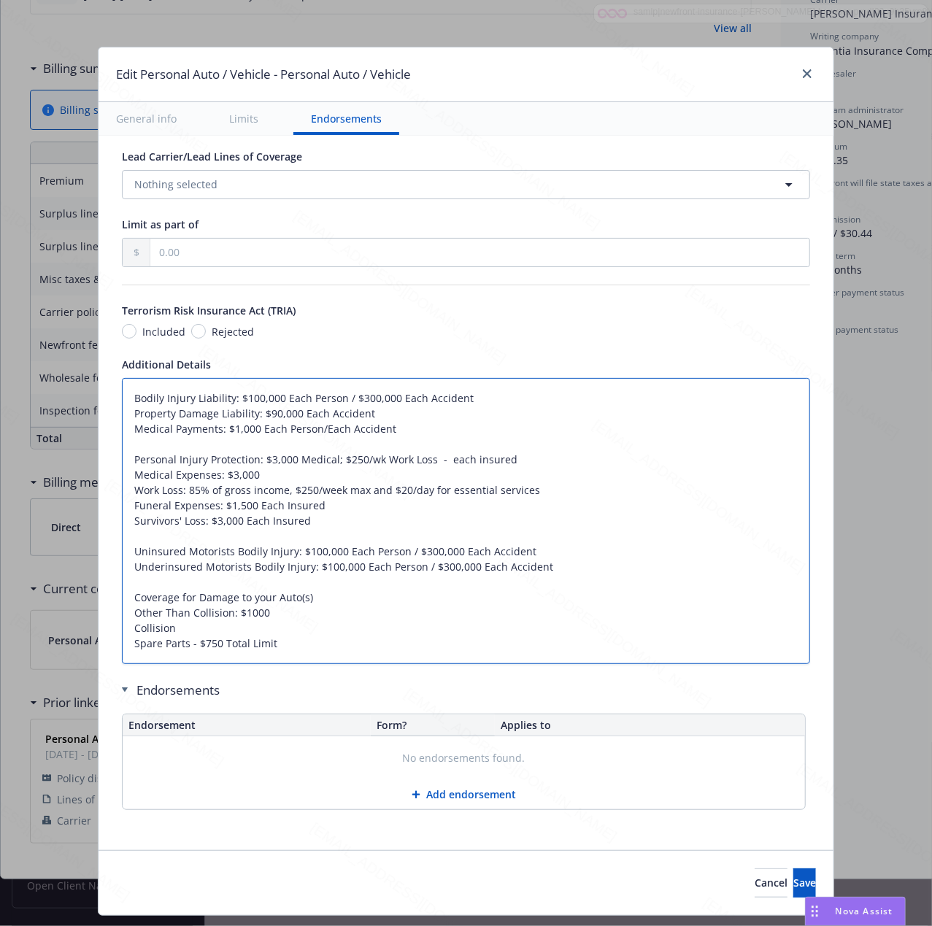
click at [217, 613] on textarea "Bodily Injury Liability: $100,000 Each Person / $300,000 Each Accident Property…" at bounding box center [466, 521] width 688 height 286
type textarea "x"
paste textarea "Deductible"
type textarea "Bodily Injury Liability: $100,000 Each Person / $300,000 Each Accident Property…"
click at [187, 628] on textarea "Bodily Injury Liability: $100,000 Each Person / $300,000 Each Accident Property…" at bounding box center [466, 521] width 688 height 286
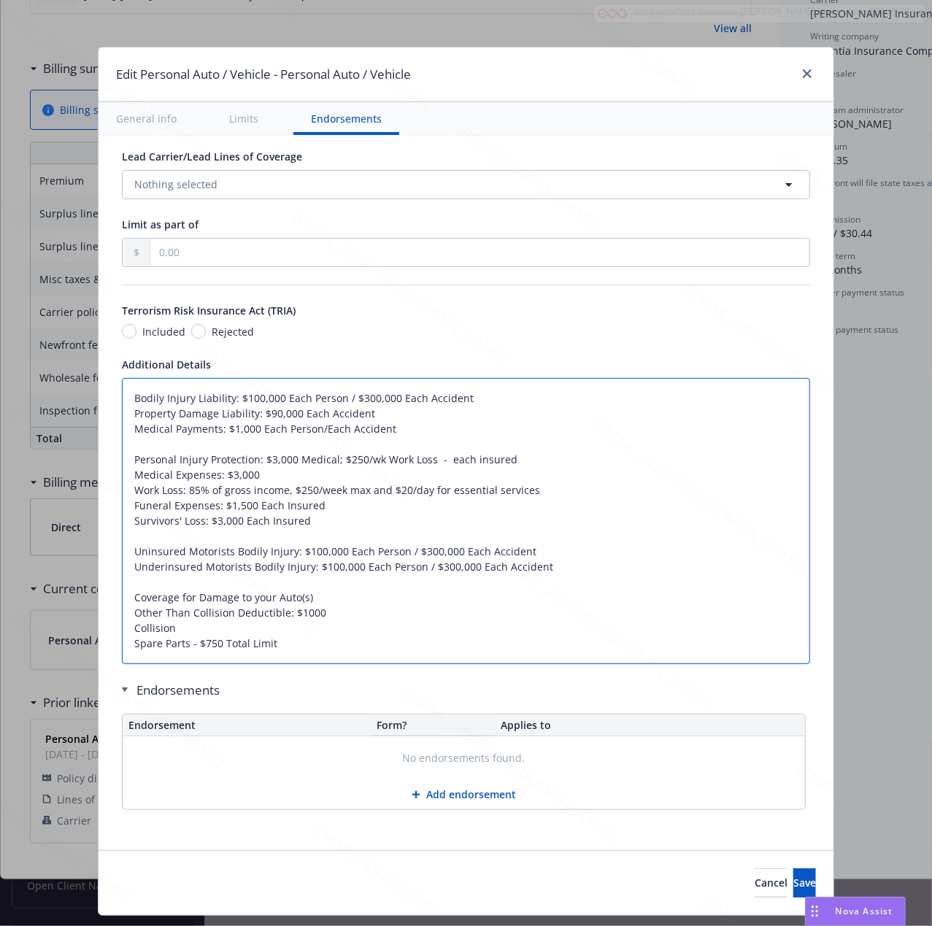
type textarea "x"
type textarea "Bodily Injury Liability: $100,000 Each Person / $300,000 Each Accident Property…"
paste textarea "Deductible"
type textarea "x"
type textarea "Bodily Injury Liability: $100,000 Each Person / $300,000 Each Accident Property…"
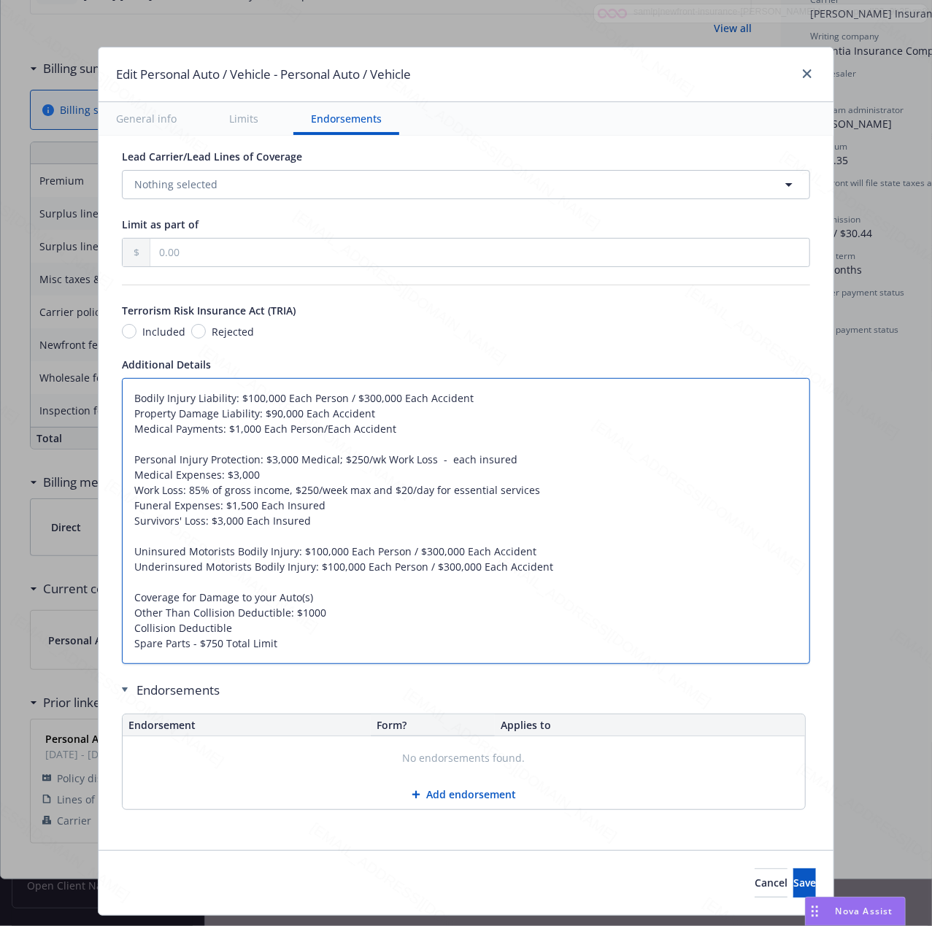
type textarea "x"
type textarea "Bodily Injury Liability: $100,000 Each Person / $300,000 Each Accident Property…"
type textarea "x"
type textarea "Bodily Injury Liability: $100,000 Each Person / $300,000 Each Accident Property…"
click at [289, 616] on textarea "Bodily Injury Liability: $100,000 Each Person / $300,000 Each Accident Property…" at bounding box center [466, 521] width 688 height 286
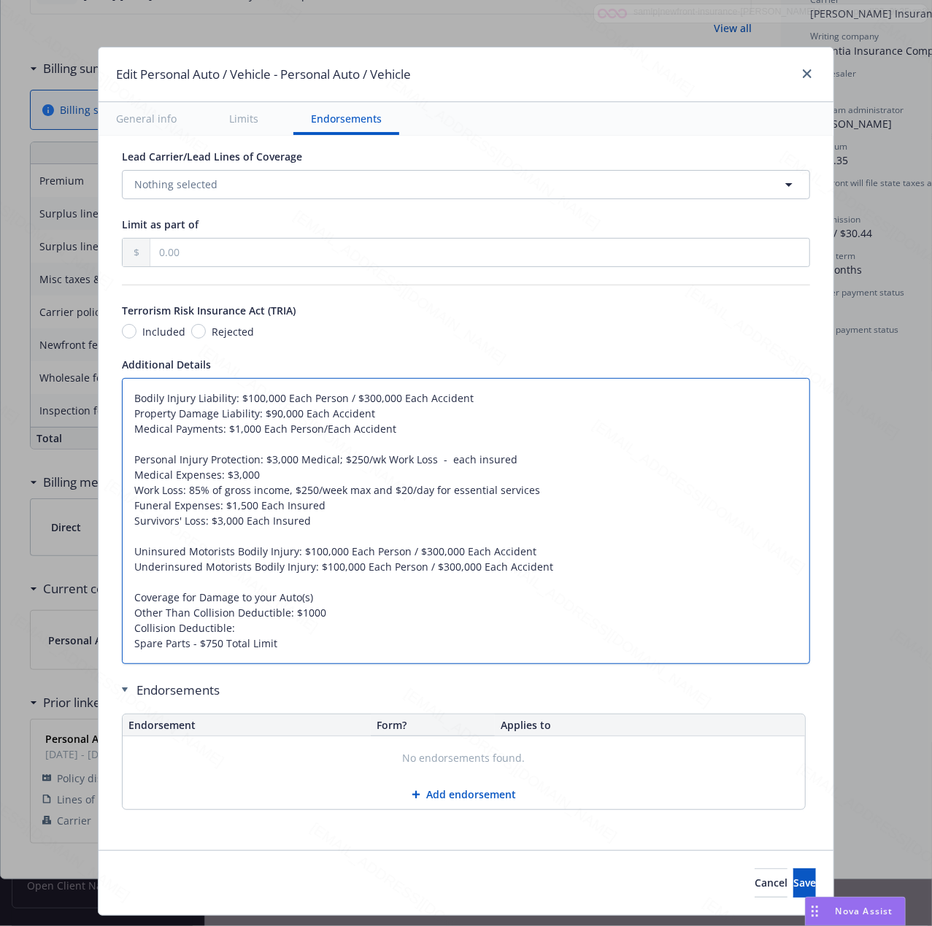
type textarea "x"
type textarea "Bodily Injury Liability: $100,000 Each Person / $300,000 Each Accident Property…"
click at [274, 612] on textarea "Bodily Injury Liability: $100,000 Each Person / $300,000 Each Accident Property…" at bounding box center [466, 521] width 688 height 286
click at [339, 608] on textarea "Bodily Injury Liability: $100,000 Each Person / $300,000 Each Accident Property…" at bounding box center [466, 521] width 688 height 286
click at [223, 631] on textarea "Bodily Injury Liability: $100,000 Each Person / $300,000 Each Accident Property…" at bounding box center [466, 521] width 688 height 286
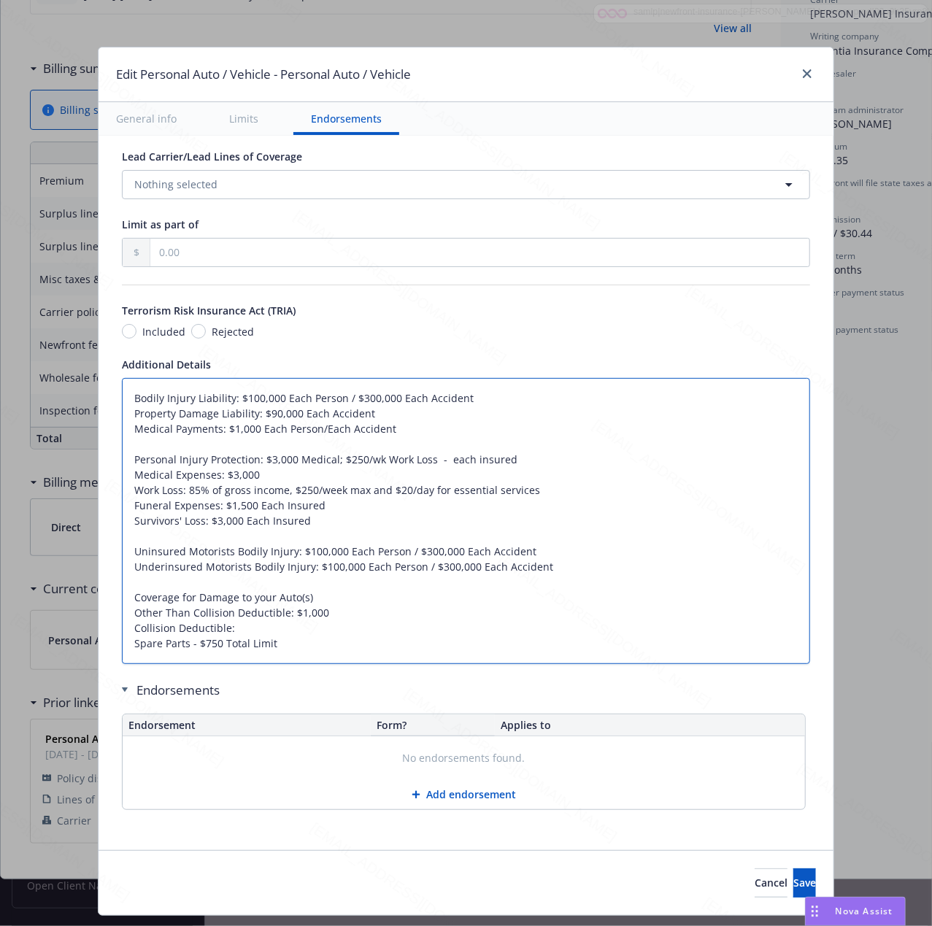
paste textarea ": $1,000"
type textarea "x"
type textarea "Bodily Injury Liability: $100,000 Each Person / $300,000 Each Accident Property…"
click at [220, 623] on textarea "Bodily Injury Liability: $100,000 Each Person / $300,000 Each Accident Property…" at bounding box center [466, 521] width 688 height 286
type textarea "x"
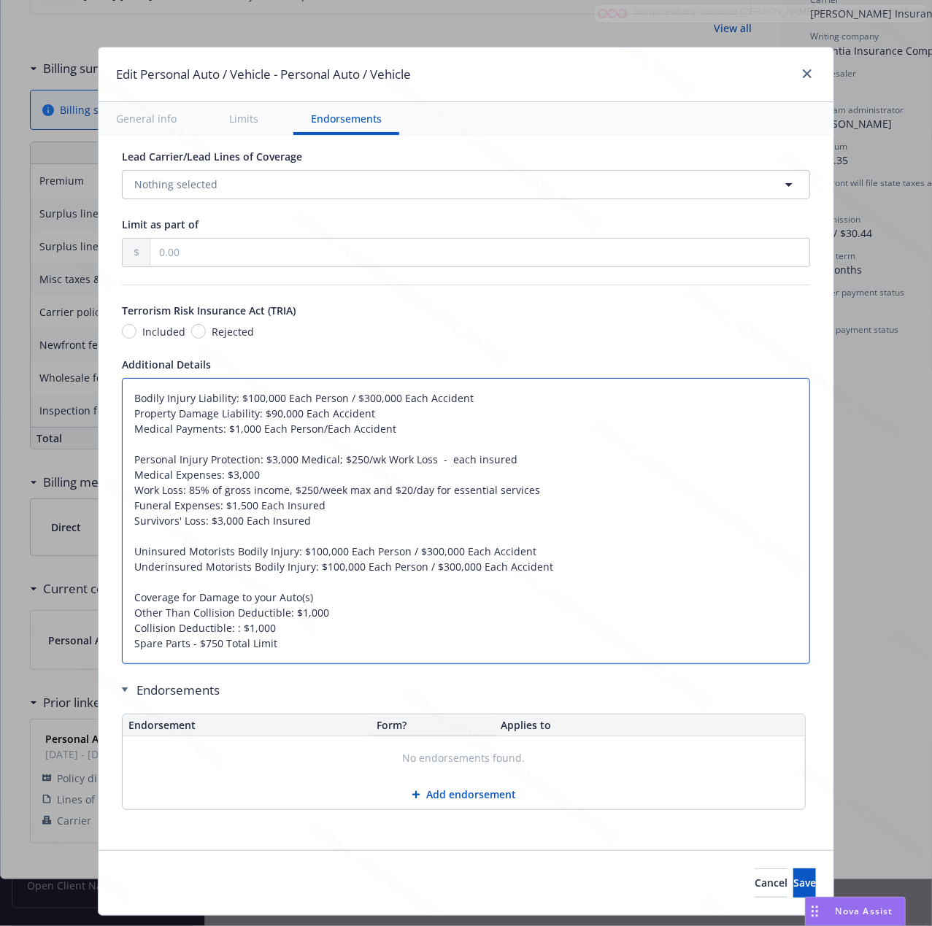
type textarea "Bodily Injury Liability: $100,000 Each Person / $300,000 Each Accident Property…"
type textarea "x"
click at [658, 629] on textarea "Bodily Injury Liability: $100,000 Each Person / $300,000 Each Accident Property…" at bounding box center [466, 521] width 688 height 286
type textarea "Bodily Injury Liability: $100,000 Each Person / $300,000 Each Accident Property…"
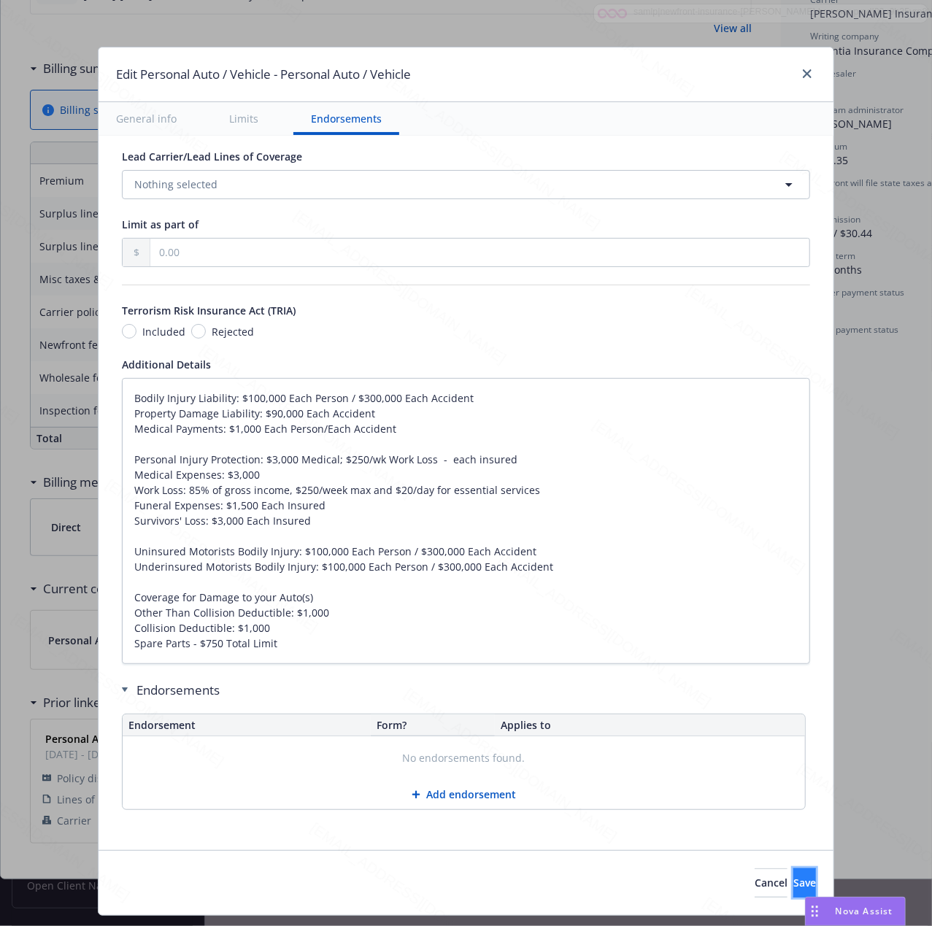
click at [793, 882] on span "Save" at bounding box center [804, 883] width 23 height 14
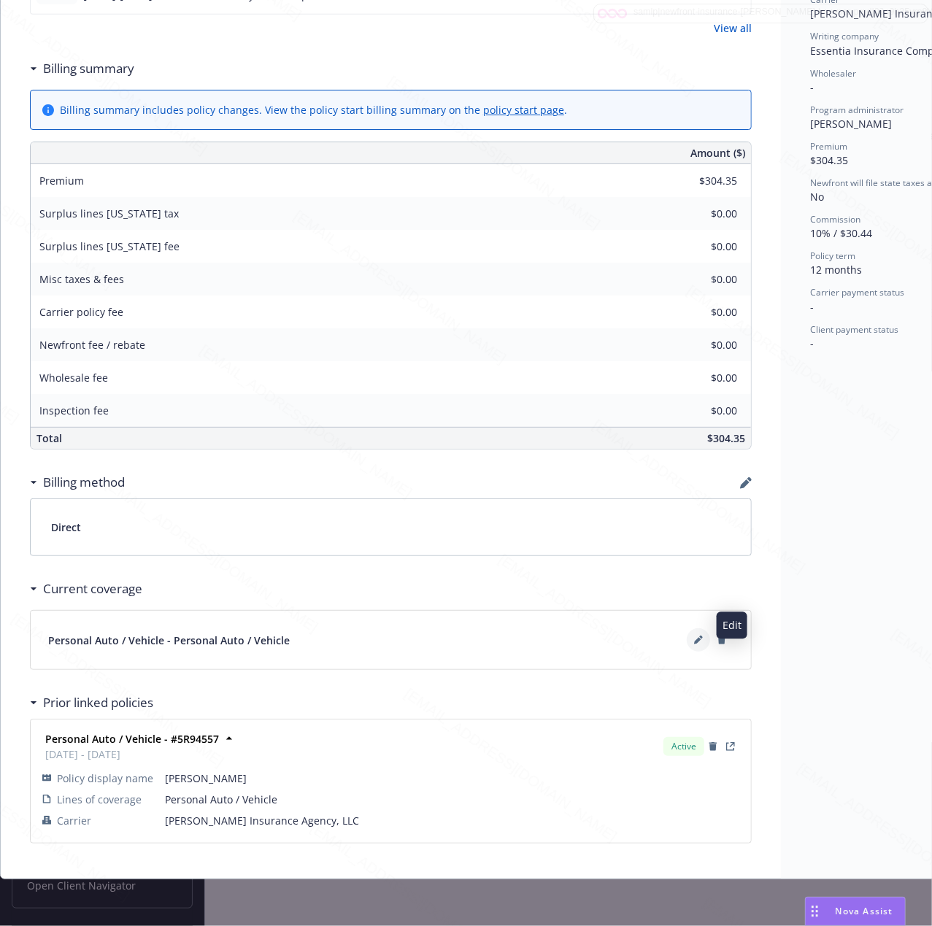
click at [698, 636] on icon at bounding box center [698, 640] width 9 height 9
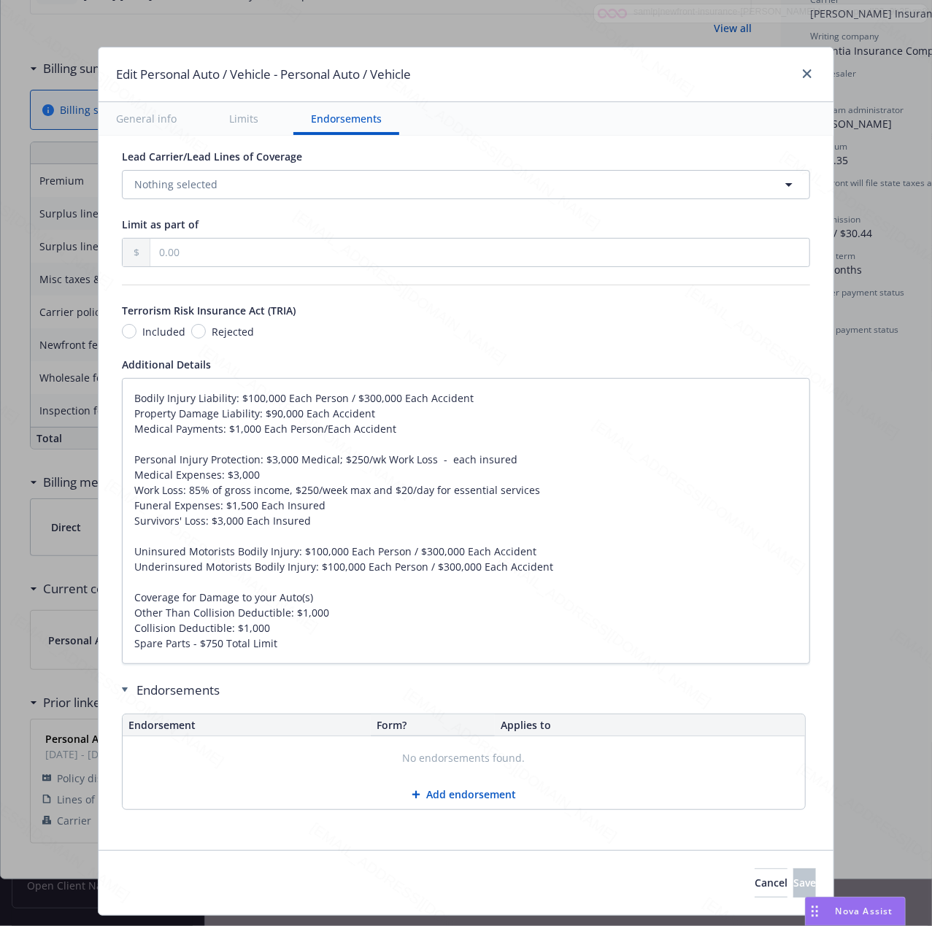
type textarea "x"
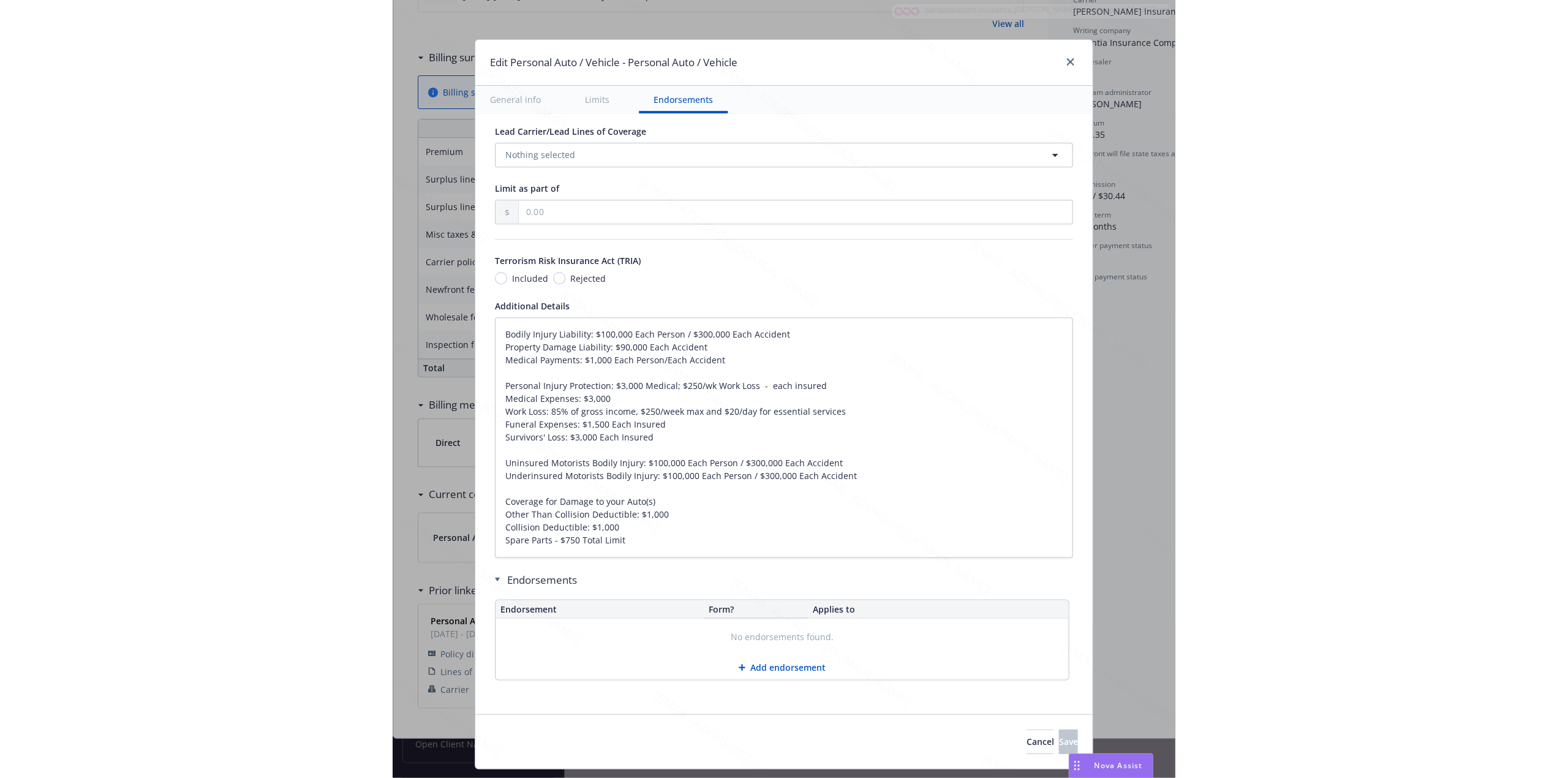
scroll to position [385, 0]
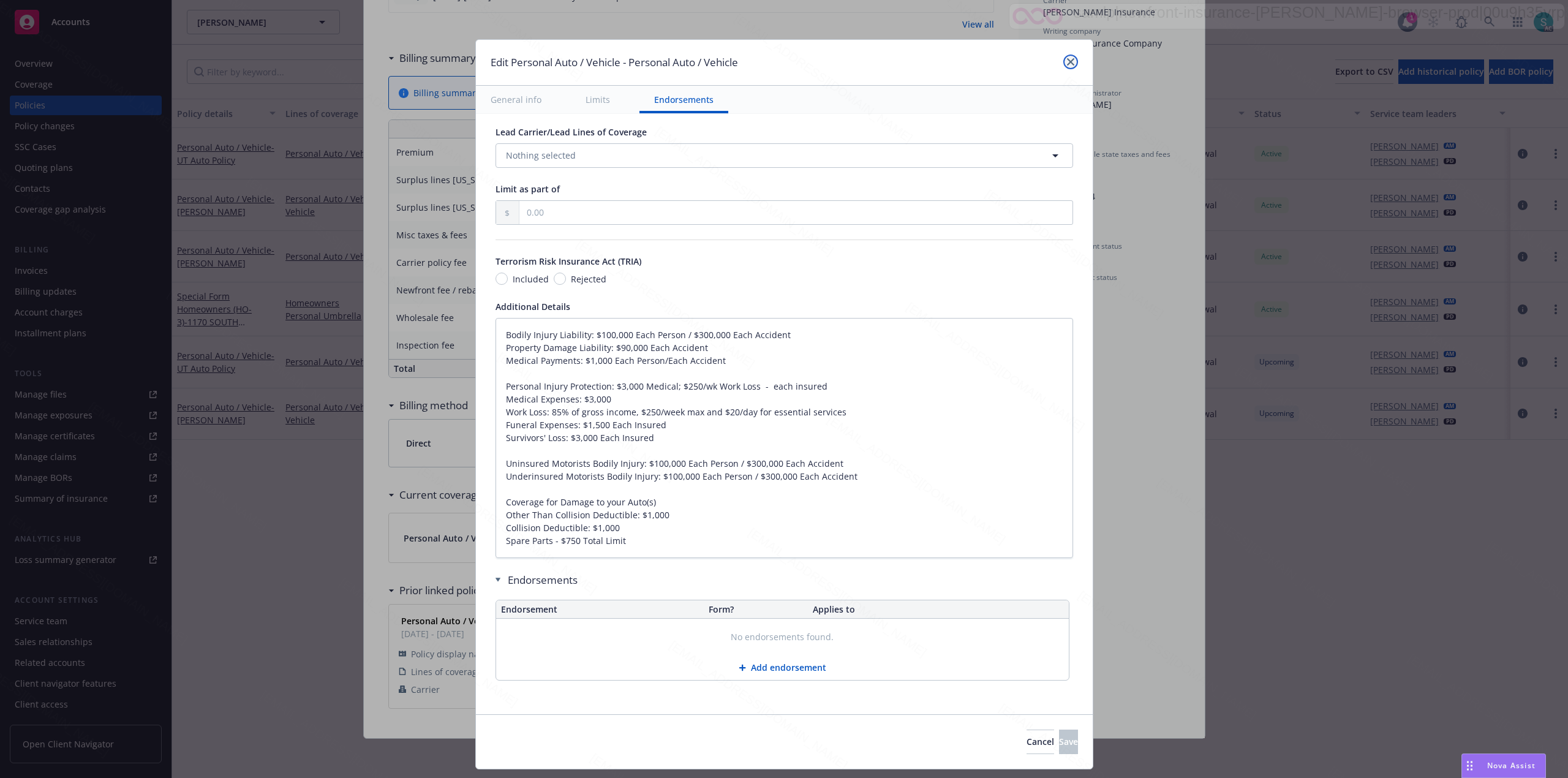
click at [1069, 60] on icon "close" at bounding box center [1070, 61] width 8 height 8
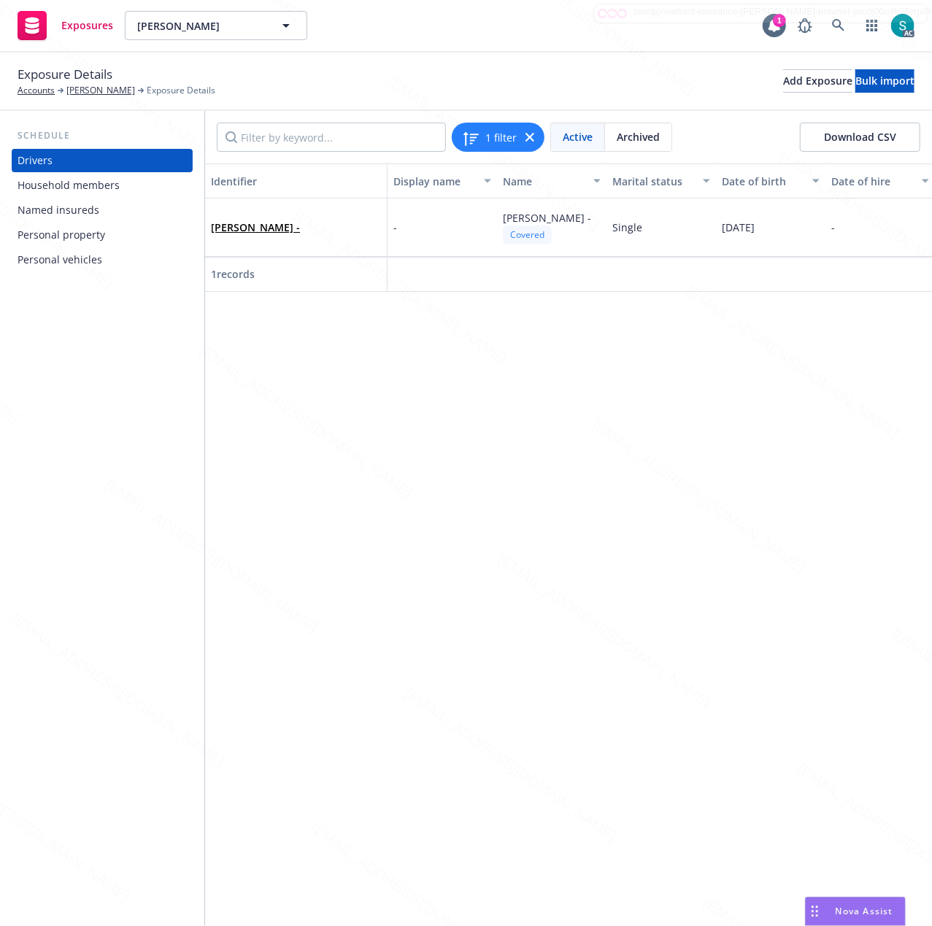
click at [94, 182] on div "Household members" at bounding box center [69, 185] width 102 height 23
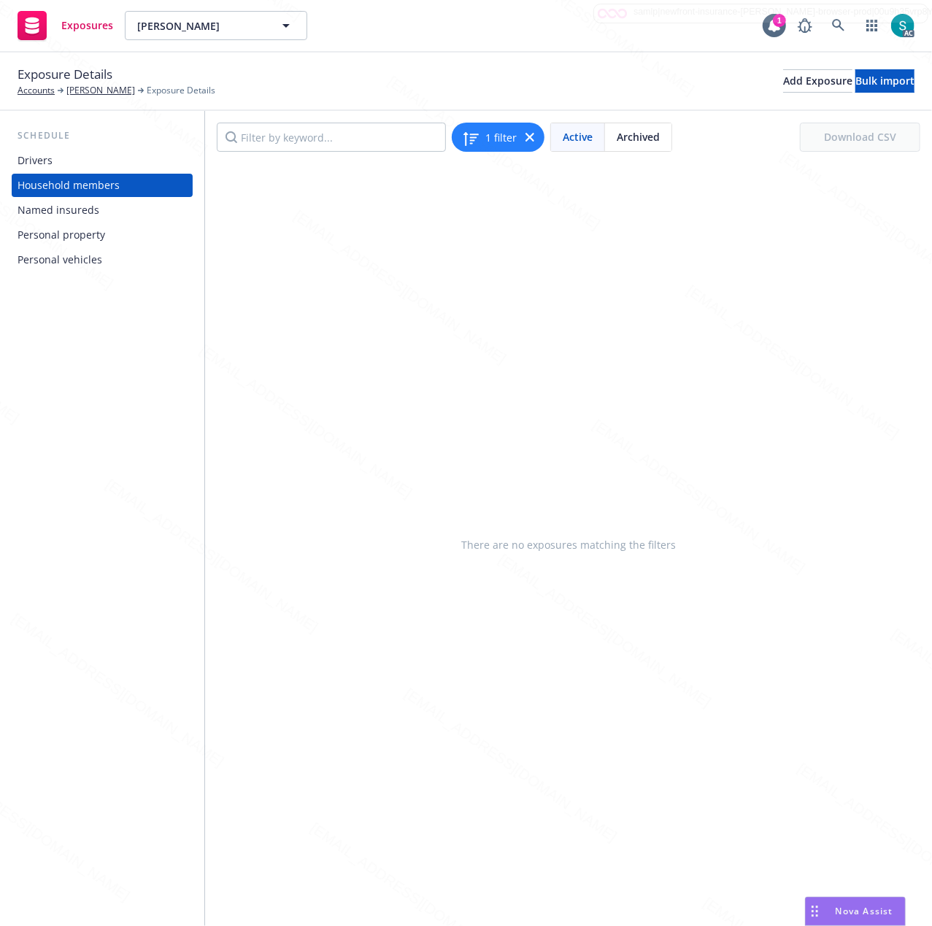
click at [67, 206] on div "Named insureds" at bounding box center [59, 210] width 82 height 23
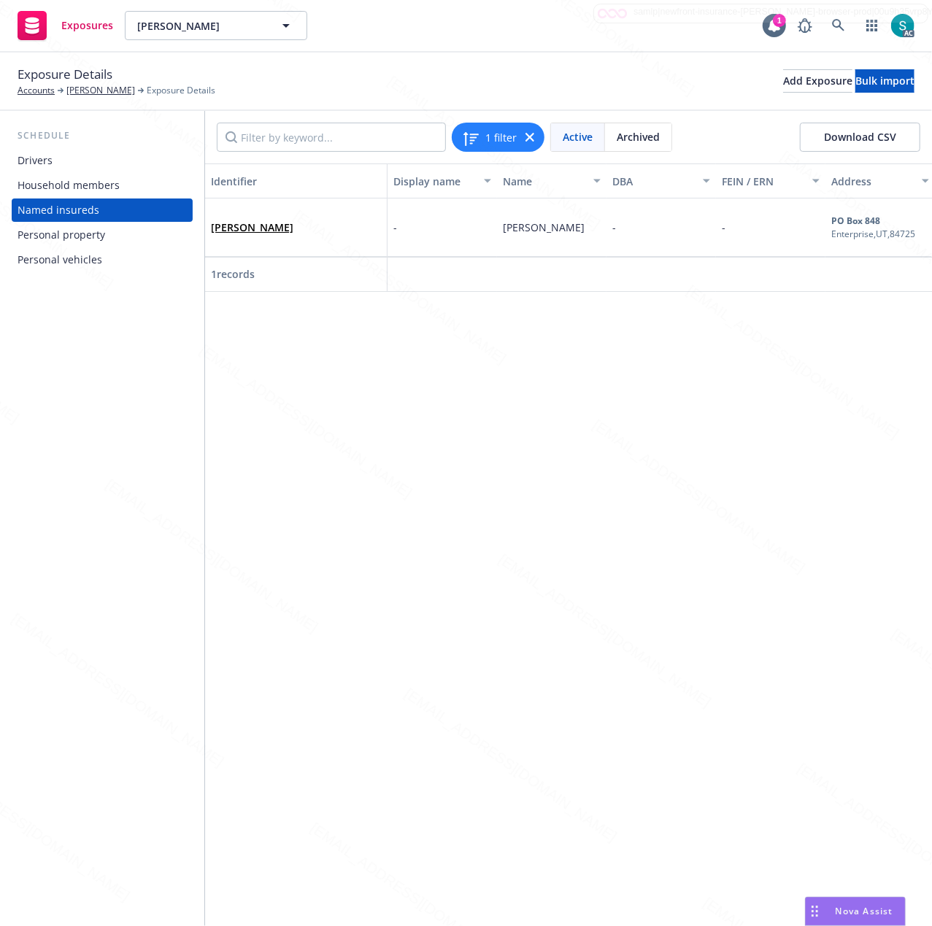
click at [50, 229] on div "Personal property" at bounding box center [62, 234] width 88 height 23
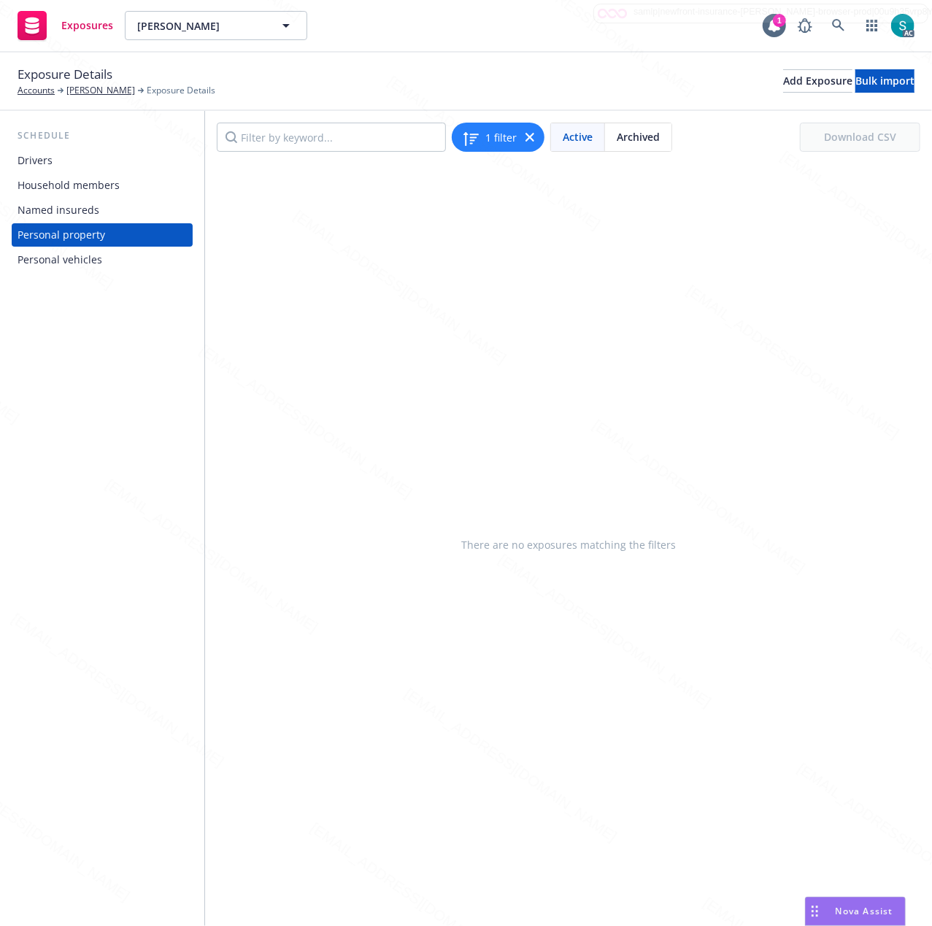
click at [62, 260] on div "Personal vehicles" at bounding box center [60, 259] width 85 height 23
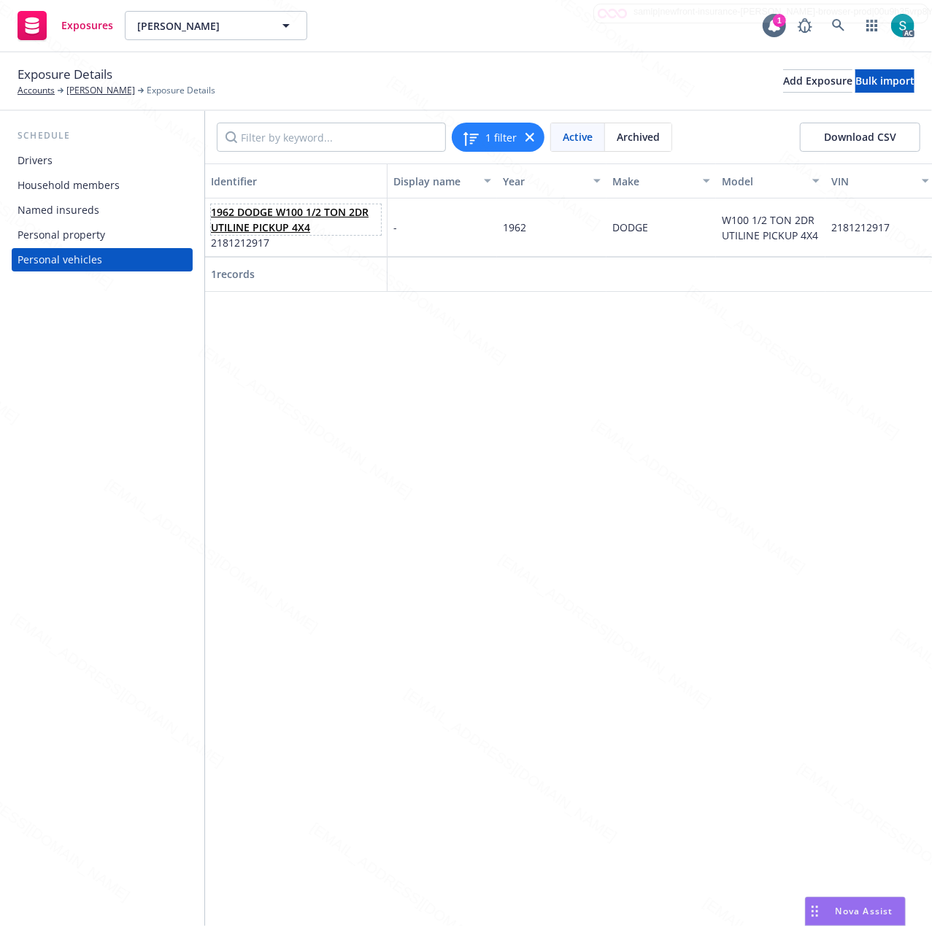
click at [231, 223] on link "1962 DODGE W100 1/2 TON 2DR UTILINE PICKUP 4X4" at bounding box center [290, 219] width 158 height 29
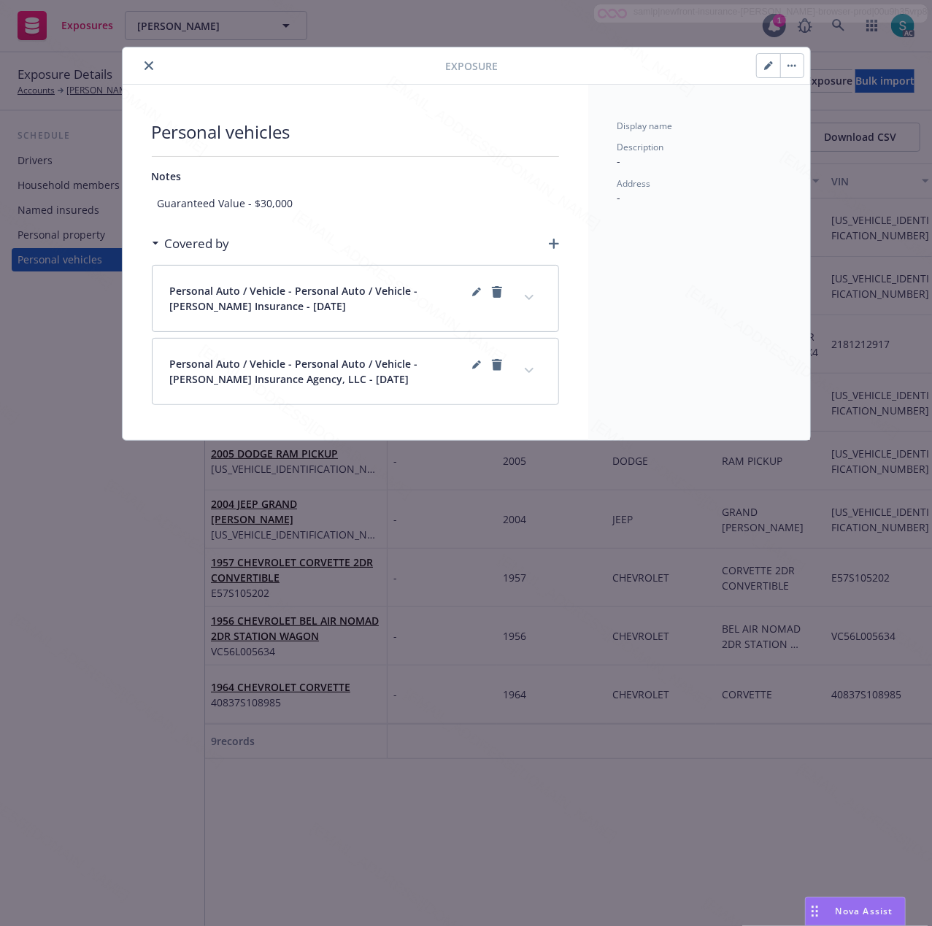
click at [762, 64] on button "button" at bounding box center [768, 65] width 23 height 23
select select "UT"
select select "AUTO"
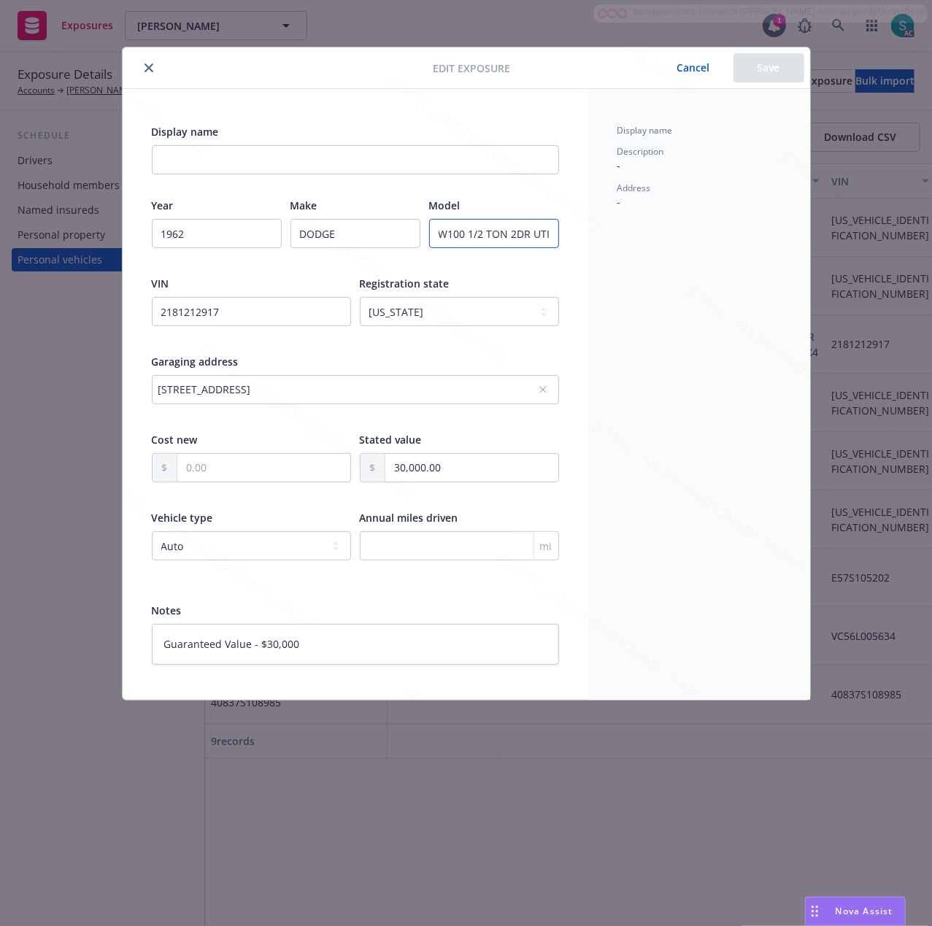
click at [464, 243] on input "W100 1/2 TON 2DR UTILINE PICKUP 4X4" at bounding box center [494, 233] width 130 height 29
click at [321, 643] on textarea "Guaranteed Value - $30,000" at bounding box center [355, 644] width 407 height 41
type textarea "x"
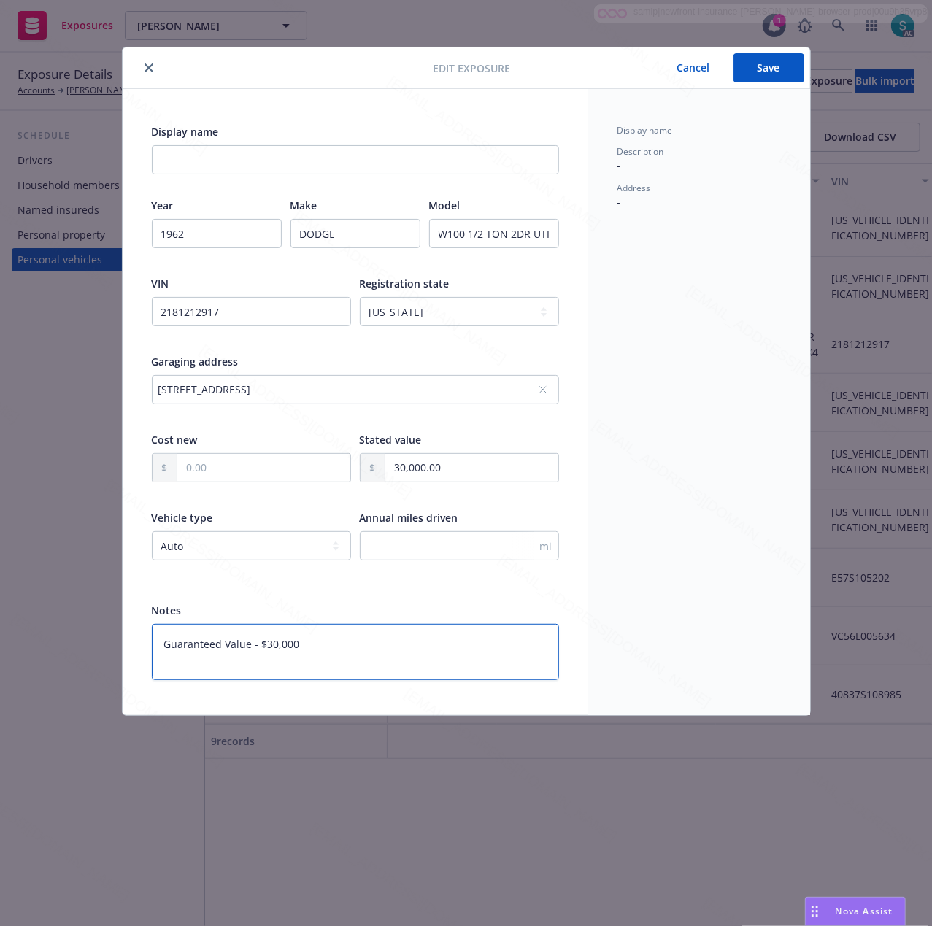
paste textarea "Type Truck/Jeep/SUV"
type textarea "Guaranteed Value - $30,000 Type Truck/Jeep/SUV"
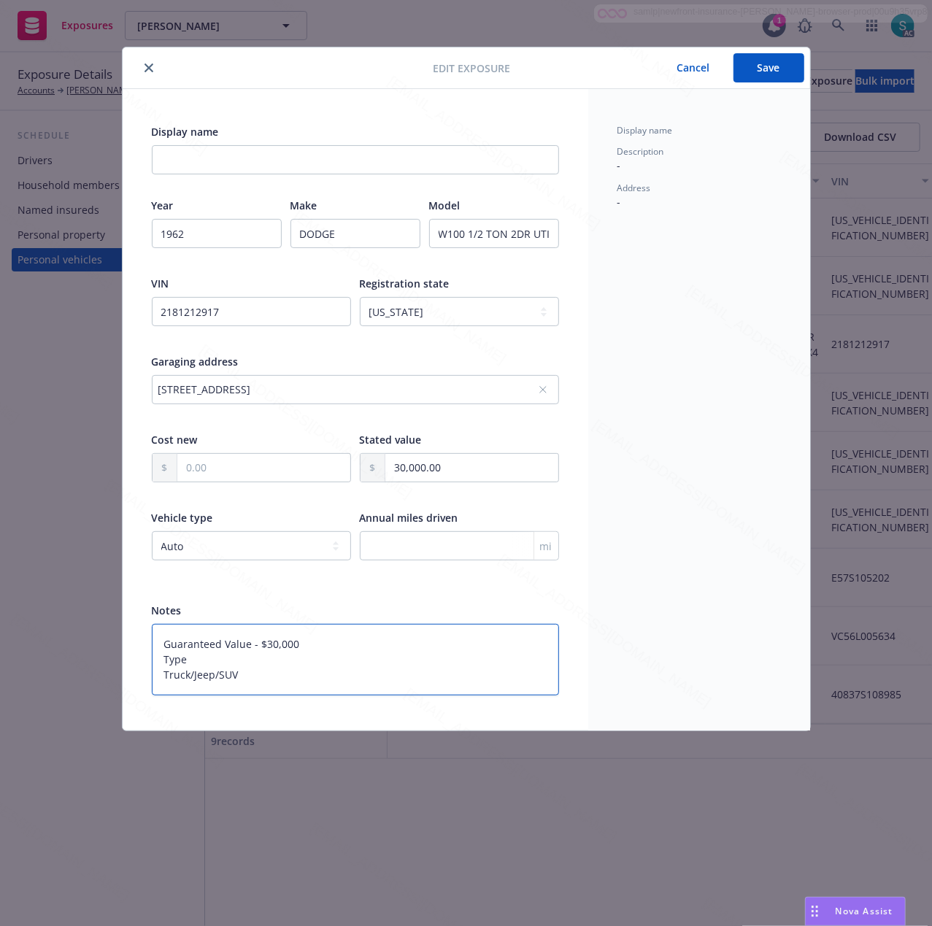
type textarea "x"
type textarea "Guaranteed Value - $30,000 TypeTruck/Jeep/SUV"
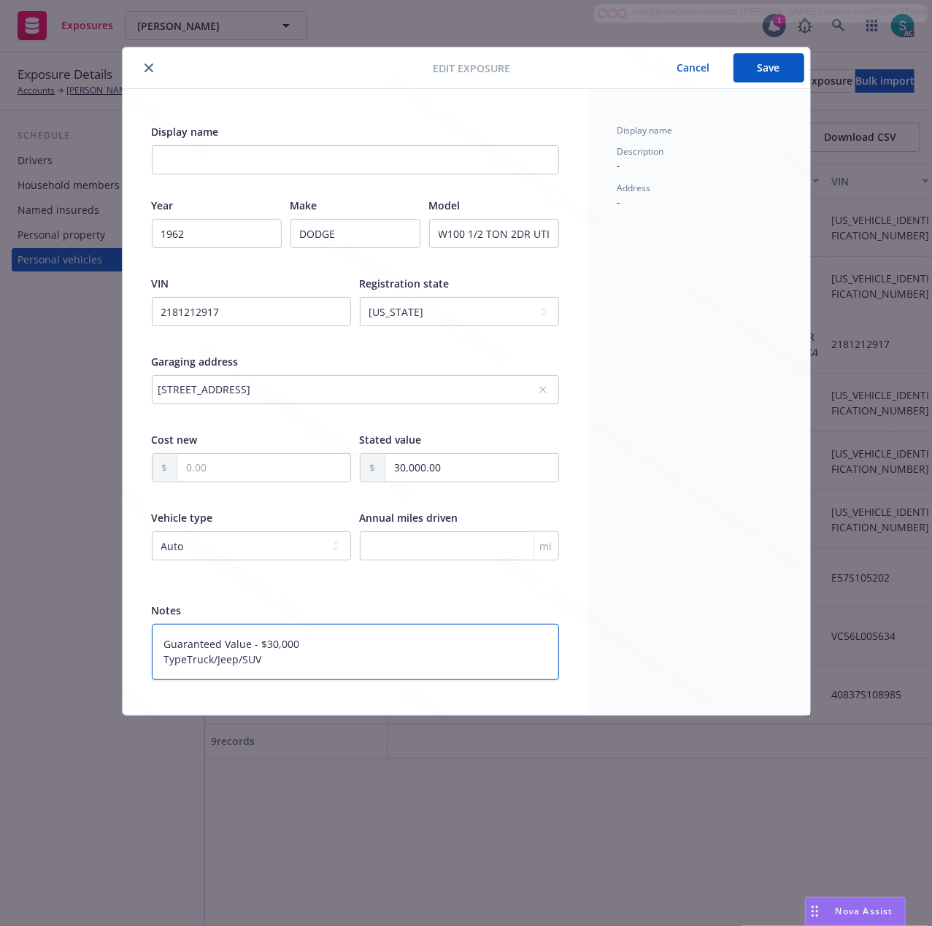
type textarea "x"
type textarea "Guaranteed Value - $30,000 Type:Truck/Jeep/SUV"
type textarea "x"
type textarea "Guaranteed Value - $30,000 Type: Truck/Jeep/SUV"
click at [308, 661] on textarea "Guaranteed Value - $30,000 Type: Truck/Jeep/SUV" at bounding box center [355, 652] width 407 height 56
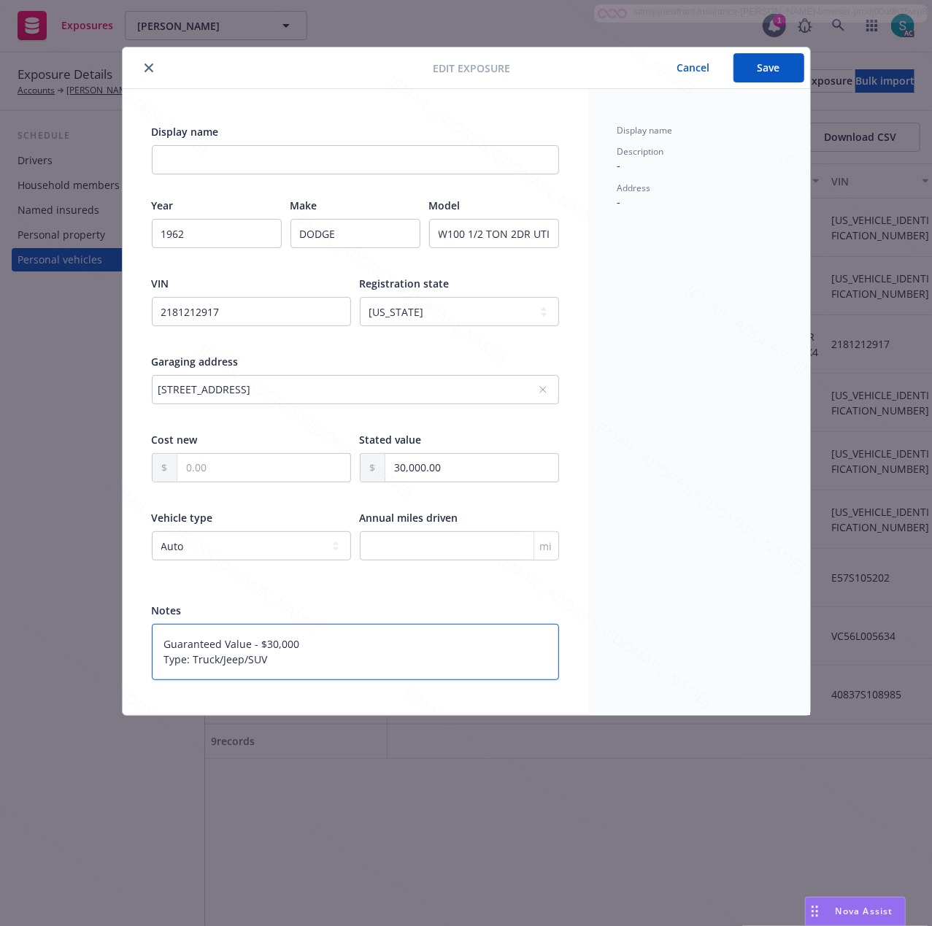
type textarea "x"
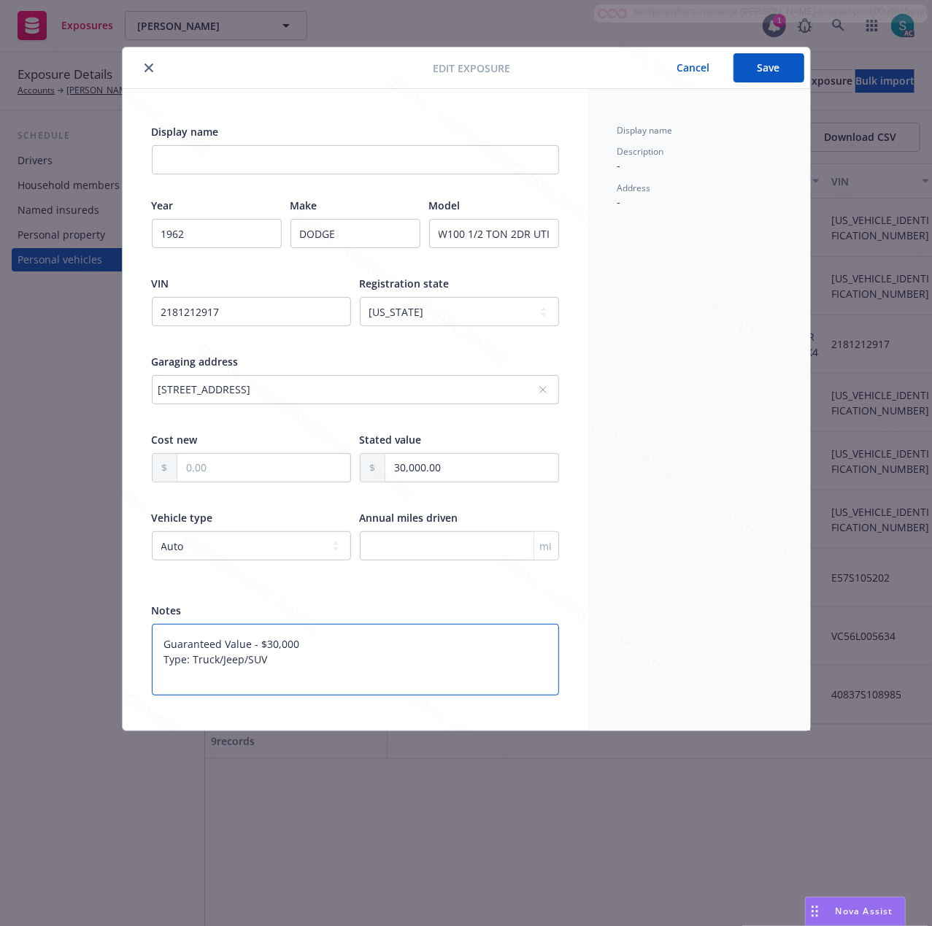
paste textarea "Garaging: Private Garage/Barn/Pole Building"
type textarea "Guaranteed Value - $30,000 Type: Truck/Jeep/SUV Garaging: Private Garage/Barn/P…"
click at [246, 679] on textarea "Guaranteed Value - $30,000 Type: Truck/Jeep/SUV Garaging: Private Garage/Barn/P…" at bounding box center [355, 660] width 407 height 72
type textarea "x"
type textarea "Guaranteed Value - $30,000 Type: Truck/Jeep/SUV Garaging: Private: Garage/Barn/…"
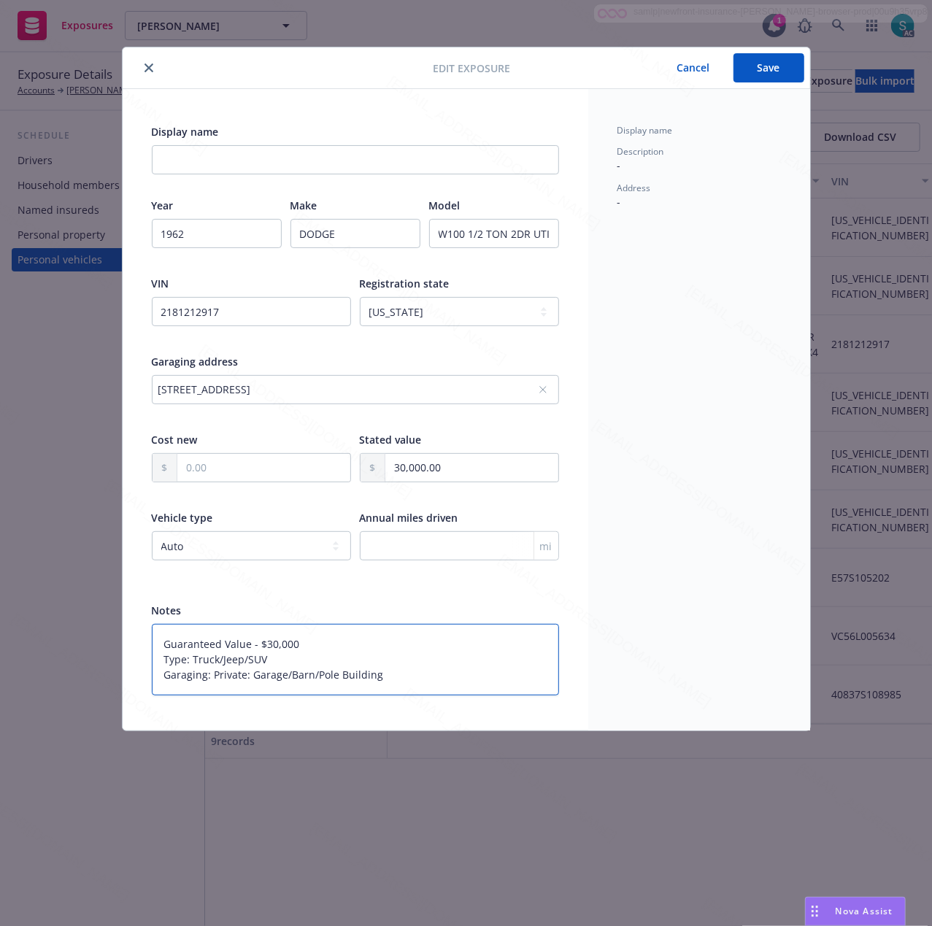
type textarea "x"
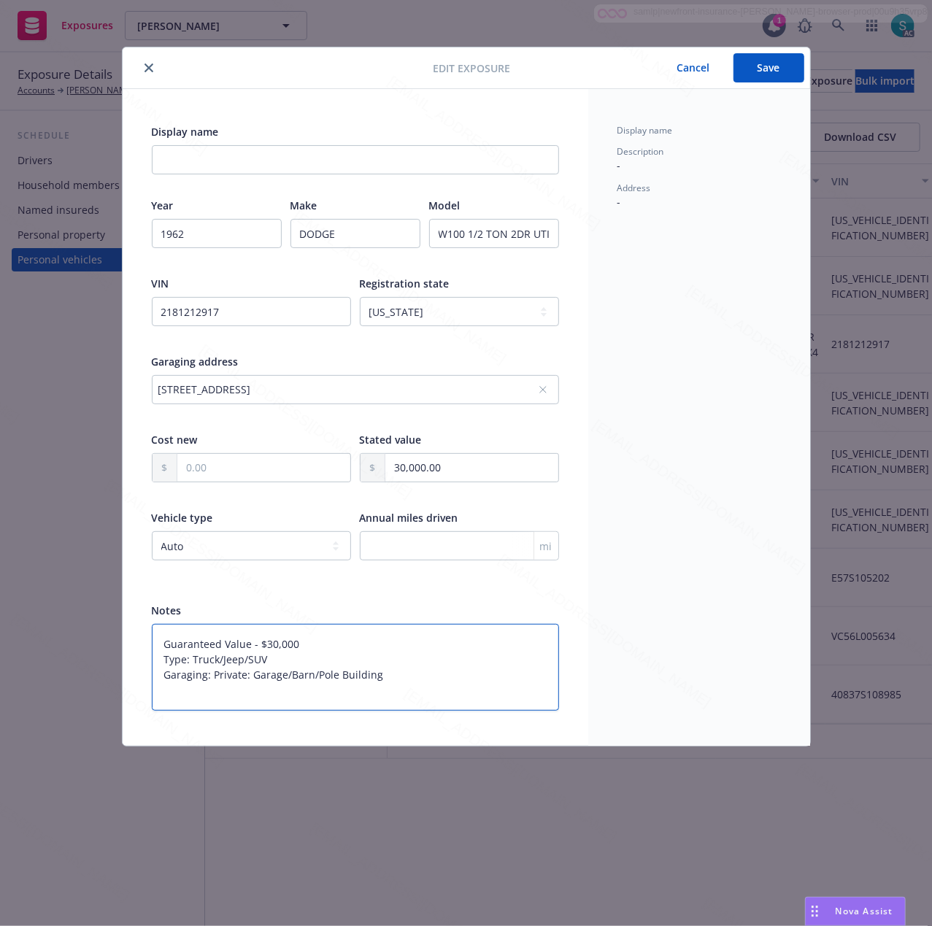
paste textarea "Vehicle Symbol: N/A"
type textarea "Guaranteed Value - $30,000 Type: Truck/Jeep/SUV Garaging: Private: Garage/Barn/…"
click at [771, 60] on button "Save" at bounding box center [768, 67] width 71 height 29
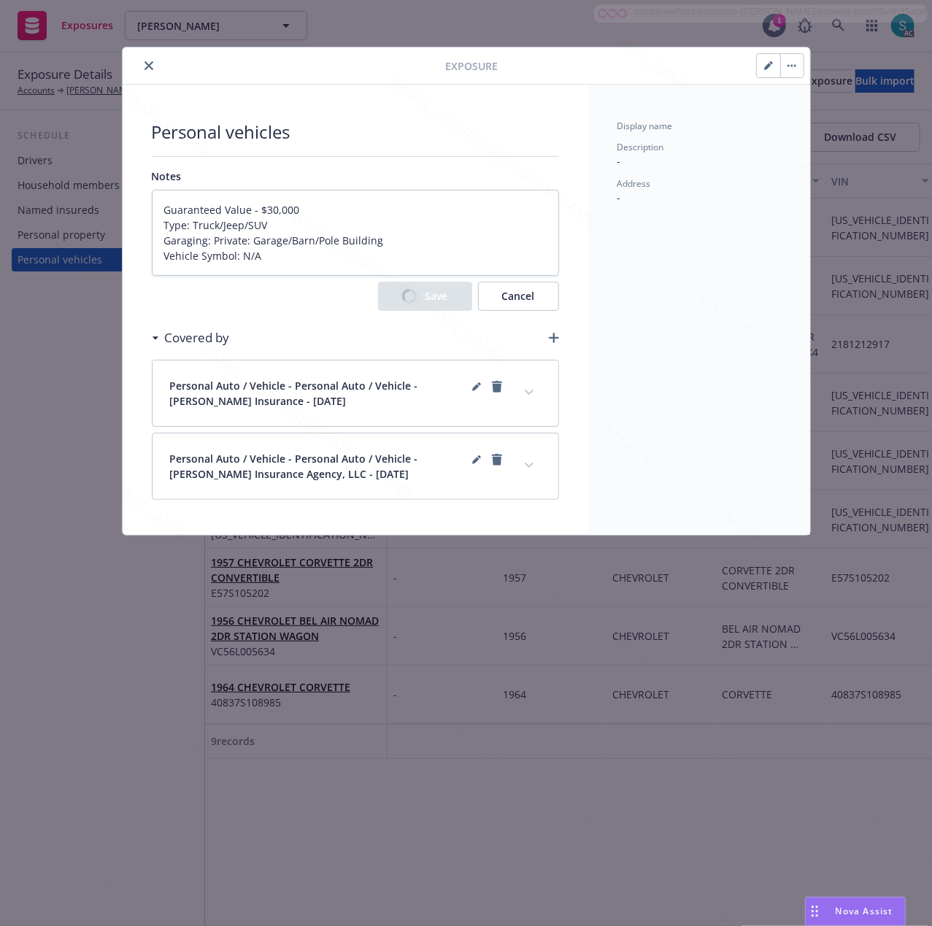
type textarea "x"
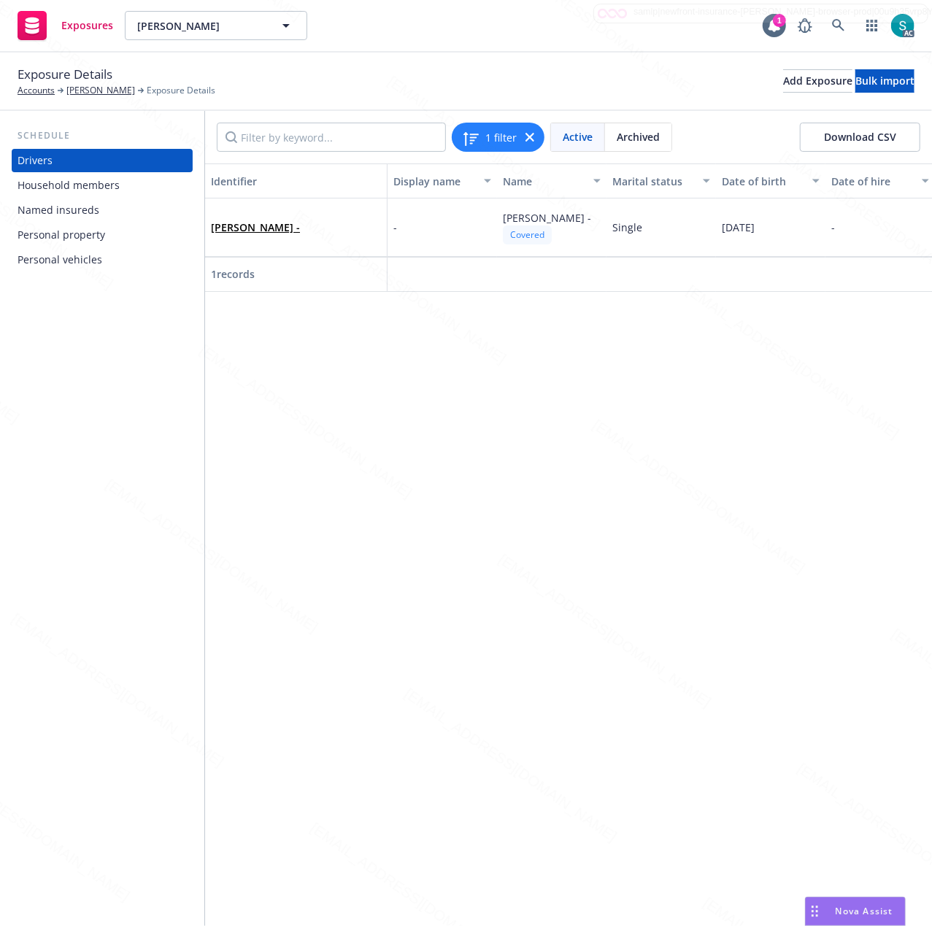
click at [88, 261] on div "Personal vehicles" at bounding box center [60, 259] width 85 height 23
click at [243, 222] on link "Richard -" at bounding box center [255, 227] width 89 height 14
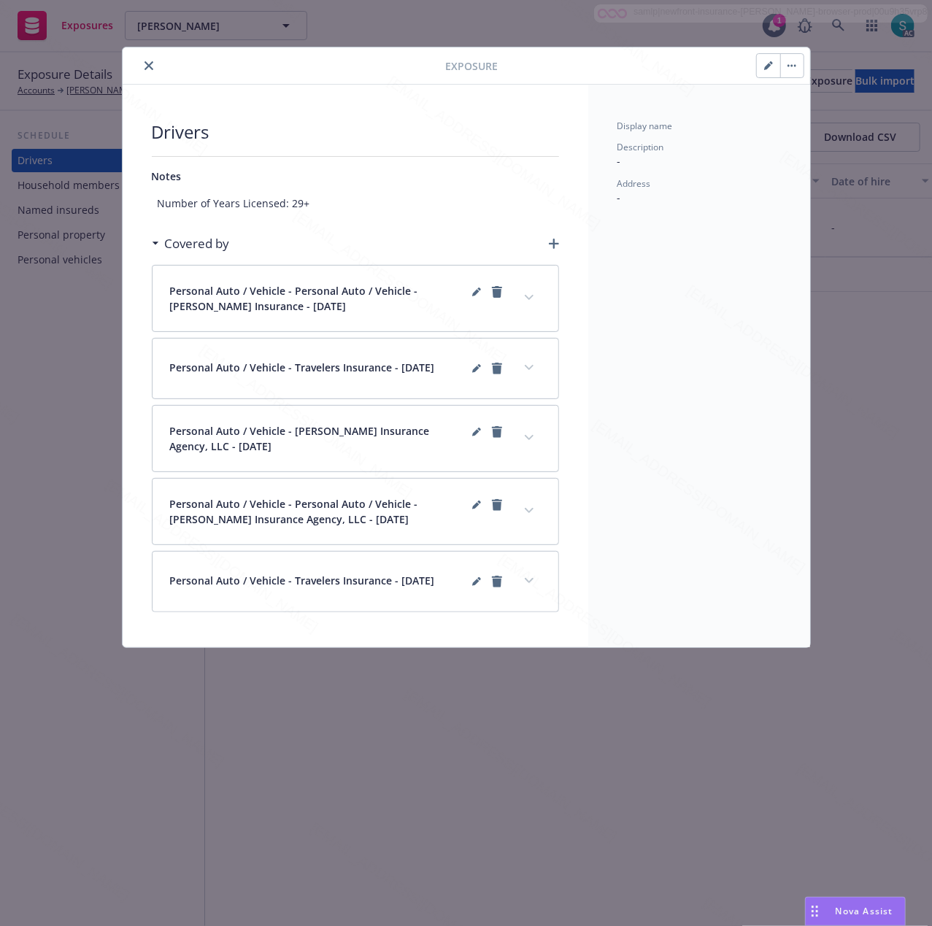
click at [759, 70] on button "button" at bounding box center [768, 65] width 23 height 23
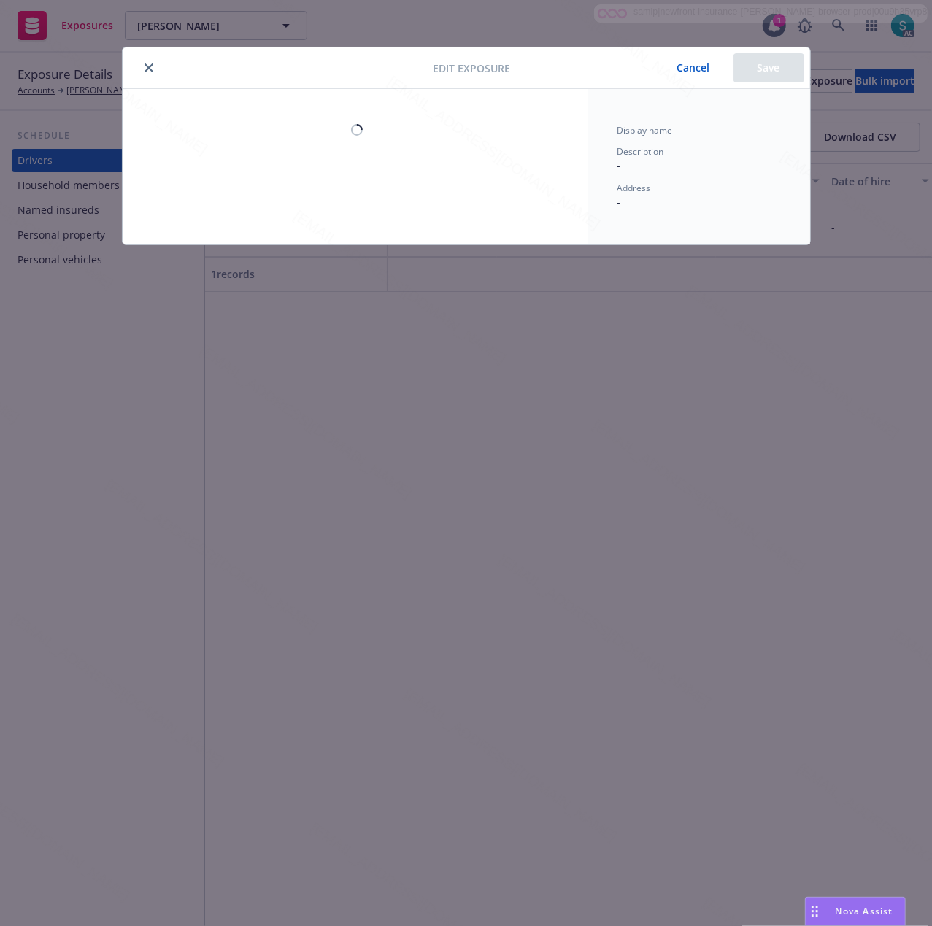
select select "SINGLE"
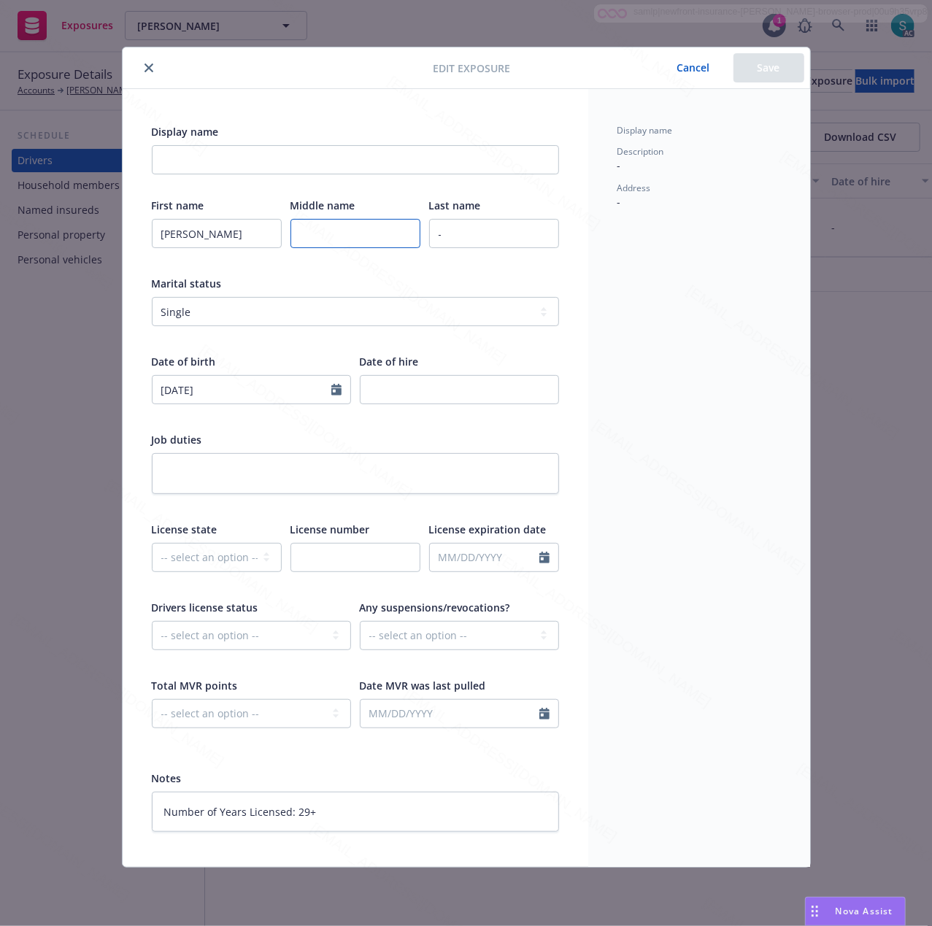
click at [328, 229] on input "text" at bounding box center [355, 233] width 130 height 29
paste input "E"
type input "E"
type textarea "x"
type input "E"
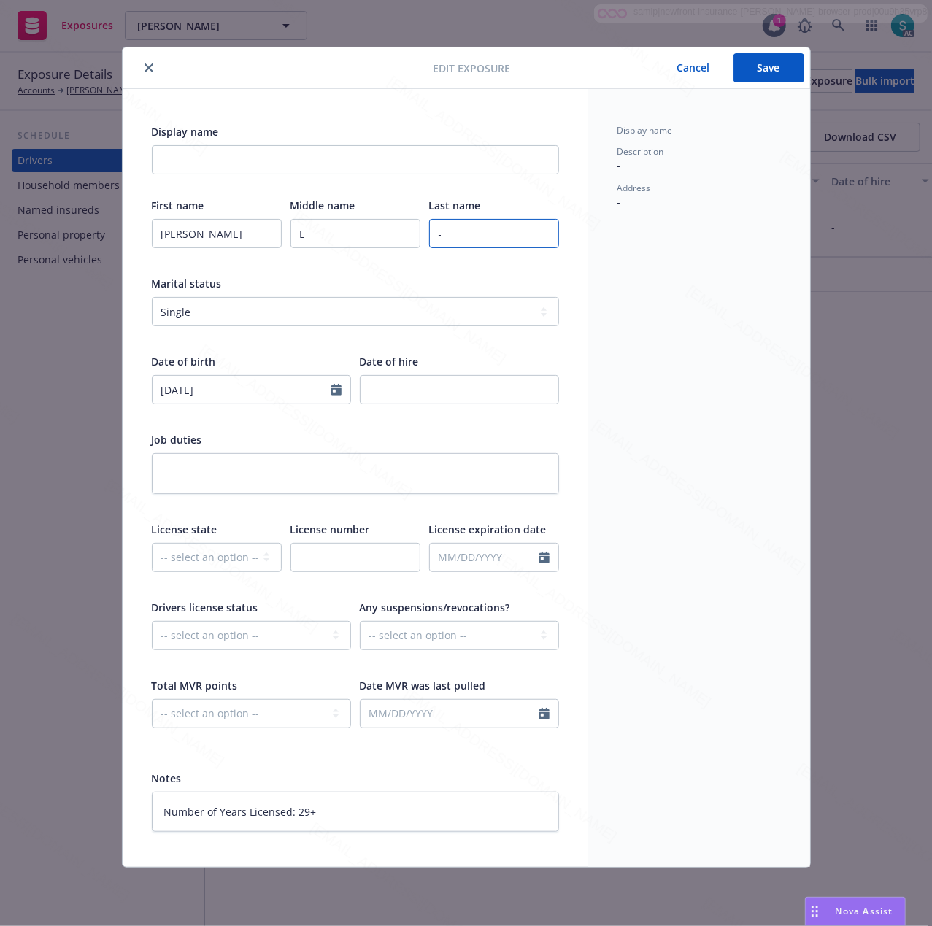
click at [495, 238] on input "-" at bounding box center [494, 233] width 130 height 29
paste input "Lewitt"
type input "-Lewitt"
type textarea "x"
type input "-Lewitt"
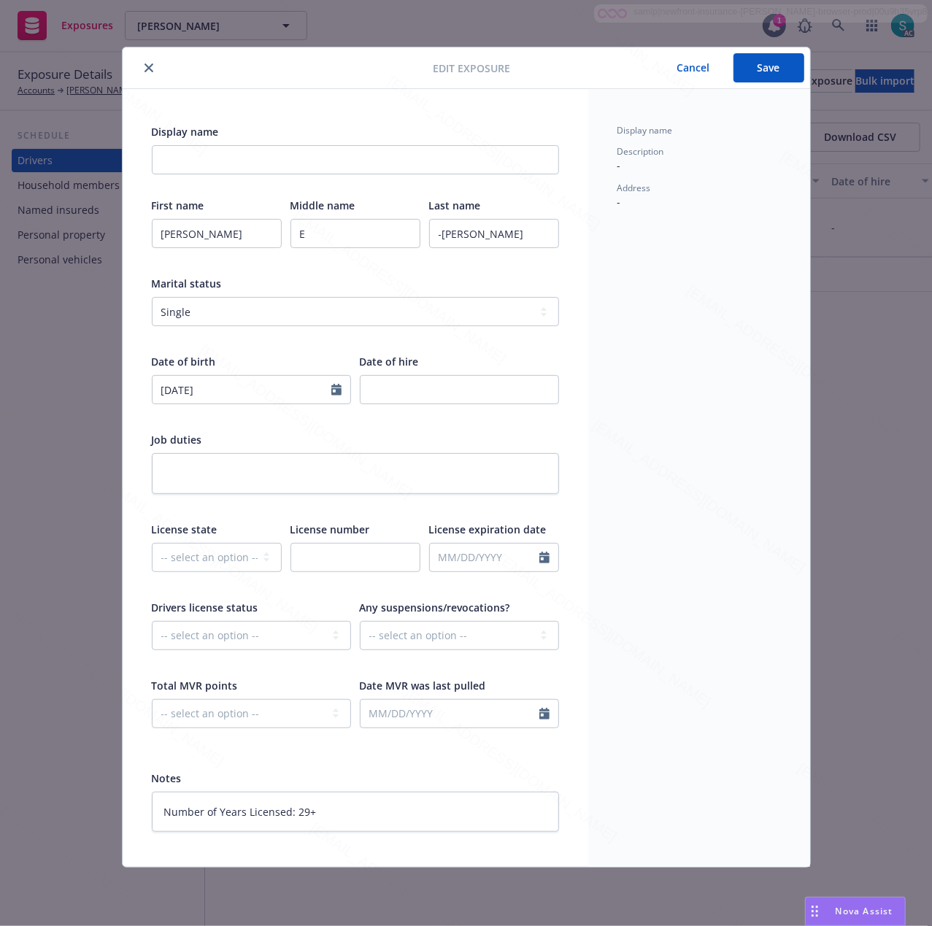
click at [780, 67] on button "Save" at bounding box center [768, 67] width 71 height 29
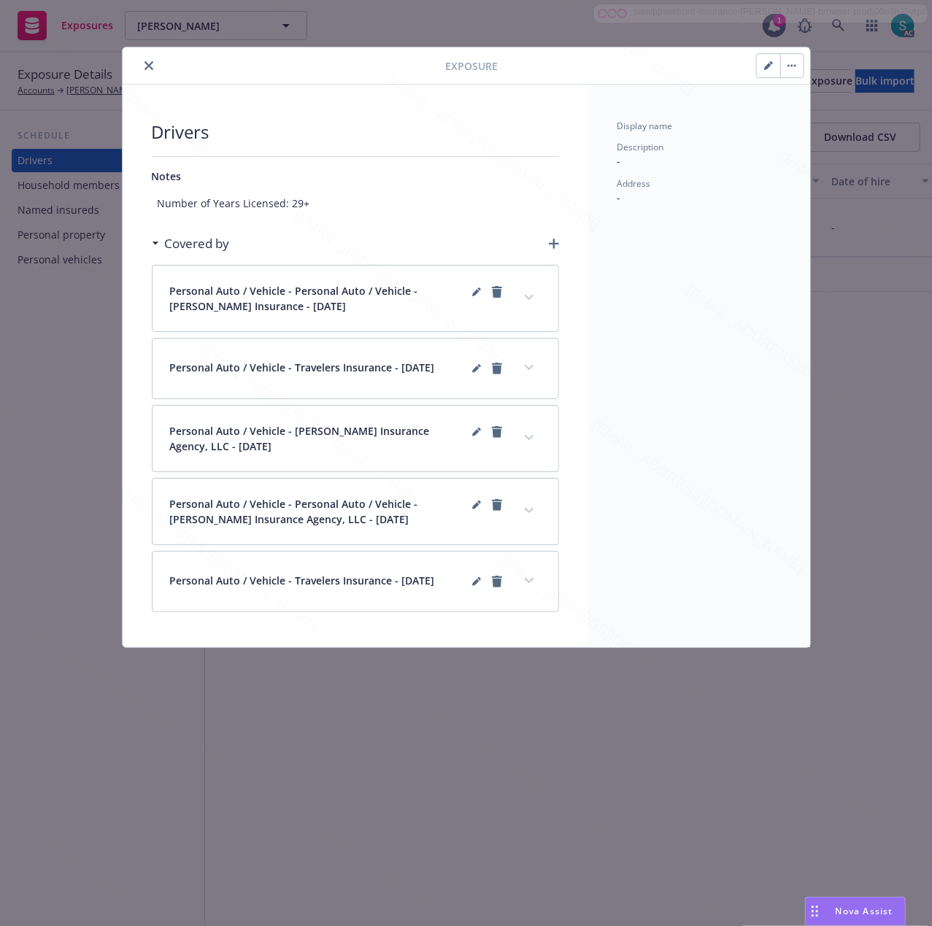
click at [756, 65] on div at bounding box center [780, 65] width 48 height 25
click at [763, 71] on button "button" at bounding box center [768, 65] width 23 height 23
type textarea "x"
select select "SINGLE"
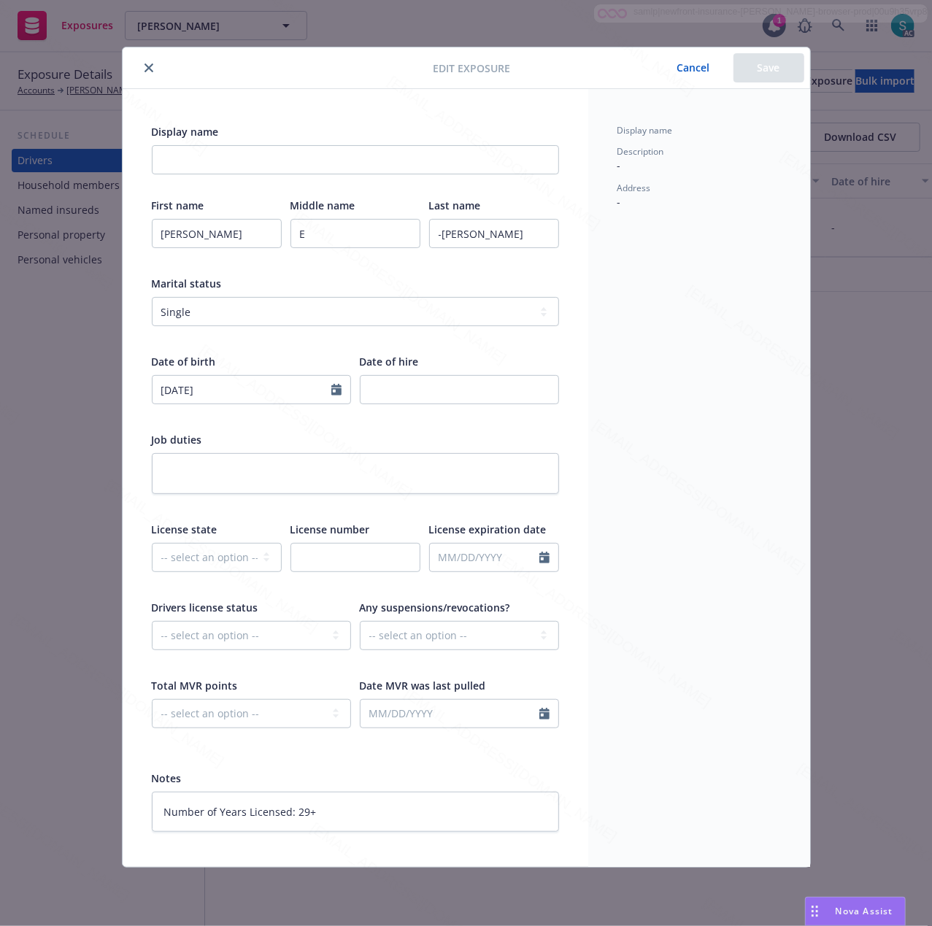
click at [152, 68] on icon "close" at bounding box center [149, 67] width 9 height 9
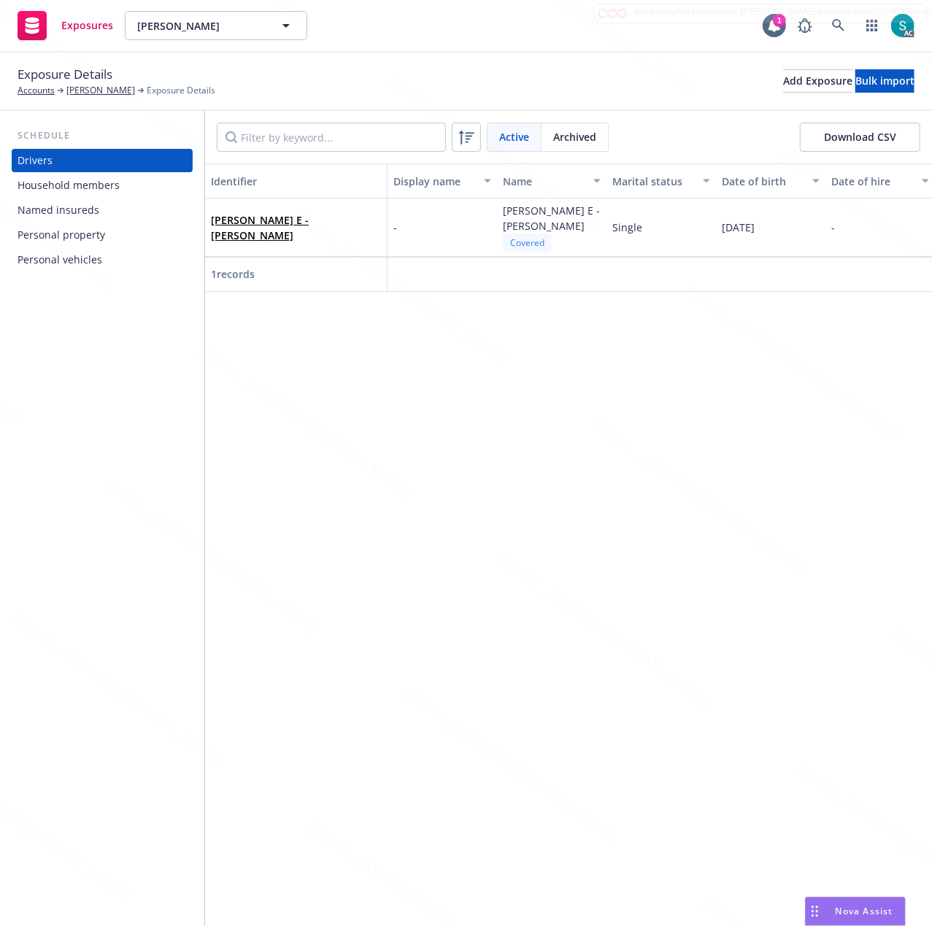
click at [73, 255] on div "Personal vehicles" at bounding box center [60, 259] width 85 height 23
